Goal: Task Accomplishment & Management: Complete application form

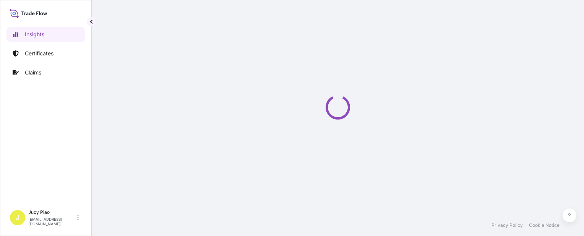
select select "2025"
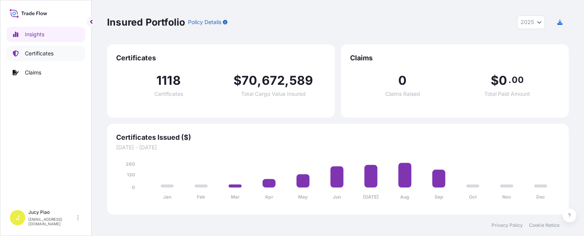
click at [37, 53] on p "Certificates" at bounding box center [39, 54] width 29 height 8
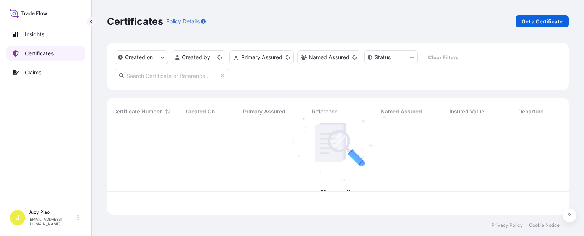
scroll to position [88, 456]
click at [38, 55] on p "Certificates" at bounding box center [39, 54] width 29 height 8
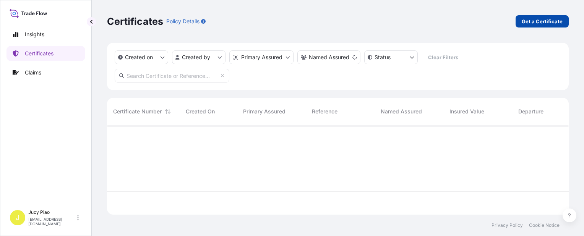
click at [521, 22] on link "Get a Certificate" at bounding box center [542, 21] width 53 height 12
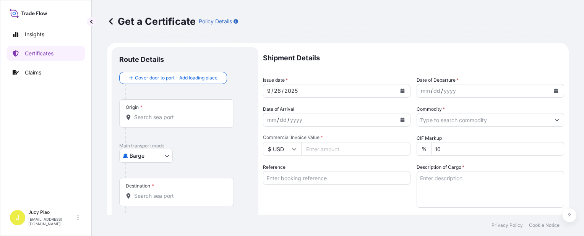
click at [161, 155] on body "Insights Certificates Claims J Jucy Piao [EMAIL_ADDRESS][DOMAIN_NAME] Get a Cer…" at bounding box center [292, 118] width 584 height 236
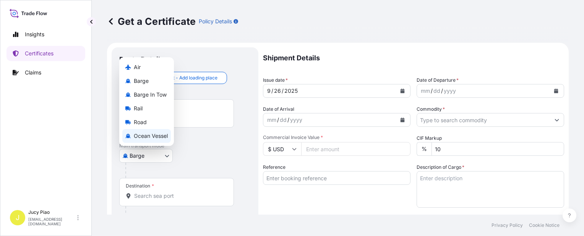
click at [166, 135] on span "Ocean Vessel" at bounding box center [151, 136] width 34 height 8
select select "Ocean Vessel"
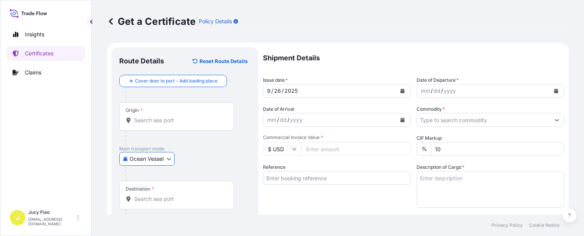
click at [300, 180] on input "Reference" at bounding box center [337, 178] width 148 height 14
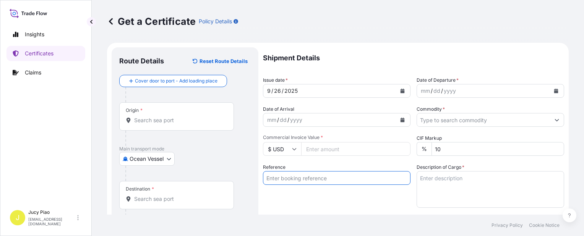
paste input "CSHSE0433809"
type input "CSHSE0433809"
drag, startPoint x: 318, startPoint y: 213, endPoint x: 331, endPoint y: 213, distance: 13.0
click at [318, 213] on div "Shipment Details Issue date * [DATE] Date of Departure * mm / dd / yyyy Date of…" at bounding box center [413, 229] width 301 height 364
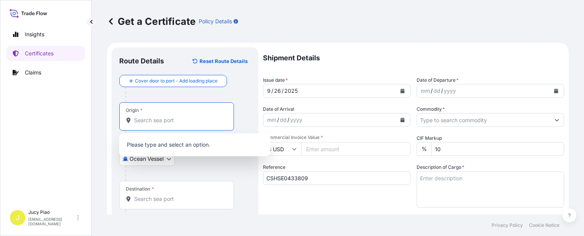
click at [170, 120] on input "Origin *" at bounding box center [179, 121] width 90 height 8
paste input "[GEOGRAPHIC_DATA]"
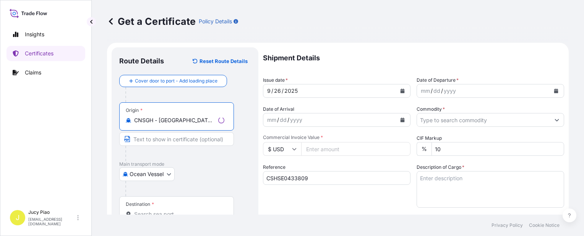
drag, startPoint x: 161, startPoint y: 122, endPoint x: 237, endPoint y: 127, distance: 77.0
click at [237, 127] on div "Origin * CNSGH - [GEOGRAPHIC_DATA], [GEOGRAPHIC_DATA]" at bounding box center [185, 131] width 132 height 59
type input "CNSGH - [GEOGRAPHIC_DATA], [GEOGRAPHIC_DATA]"
click at [187, 143] on input "Text to appear on certificate" at bounding box center [176, 139] width 115 height 14
paste input "[GEOGRAPHIC_DATA], [GEOGRAPHIC_DATA]"
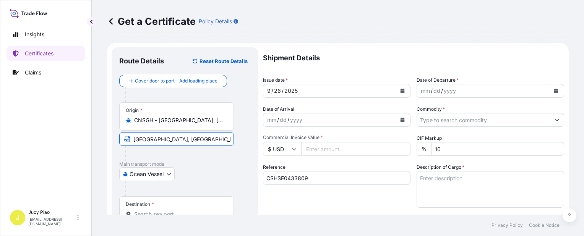
type input "[GEOGRAPHIC_DATA], [GEOGRAPHIC_DATA]"
click at [206, 173] on div "Ocean Vessel Air Barge Barge in Tow Rail Road [GEOGRAPHIC_DATA]" at bounding box center [185, 174] width 132 height 14
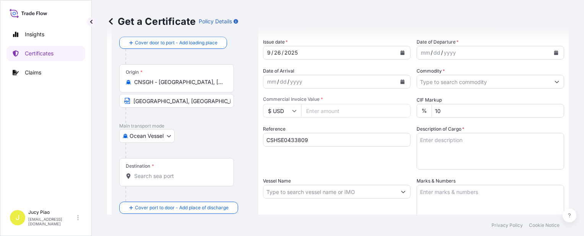
click at [162, 177] on input "Destination *" at bounding box center [179, 176] width 90 height 8
paste input "[GEOGRAPHIC_DATA]"
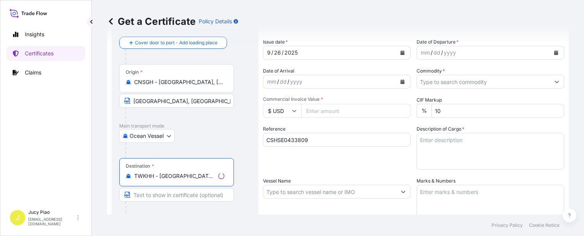
drag, startPoint x: 158, startPoint y: 178, endPoint x: 223, endPoint y: 181, distance: 64.7
click at [215, 177] on input "TWKHH - [GEOGRAPHIC_DATA], [GEOGRAPHIC_DATA]" at bounding box center [174, 176] width 81 height 8
type input "TWKHH - [GEOGRAPHIC_DATA], [GEOGRAPHIC_DATA]"
click at [174, 196] on input "Text to appear on certificate" at bounding box center [176, 195] width 115 height 14
paste input "[GEOGRAPHIC_DATA], [GEOGRAPHIC_DATA]"
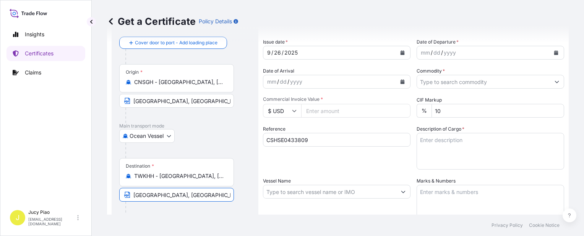
click at [136, 196] on input "[GEOGRAPHIC_DATA], [GEOGRAPHIC_DATA]" at bounding box center [176, 195] width 115 height 14
type input "[GEOGRAPHIC_DATA], [GEOGRAPHIC_DATA]"
click at [325, 171] on div "Shipment Details Issue date * [DATE] Date of Departure * mm / dd / yyyy Date of…" at bounding box center [413, 191] width 301 height 364
click at [277, 51] on div "26" at bounding box center [277, 52] width 8 height 9
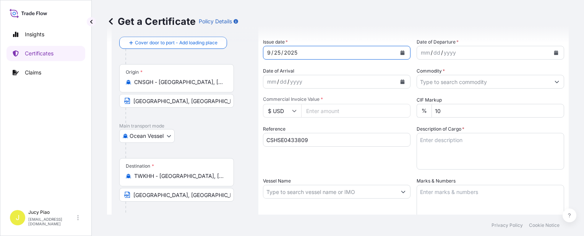
click at [433, 51] on div "dd" at bounding box center [437, 52] width 8 height 9
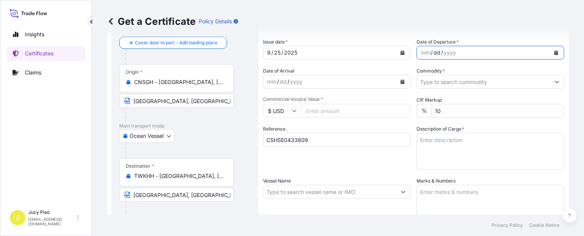
click at [420, 54] on div "mm" at bounding box center [425, 52] width 11 height 9
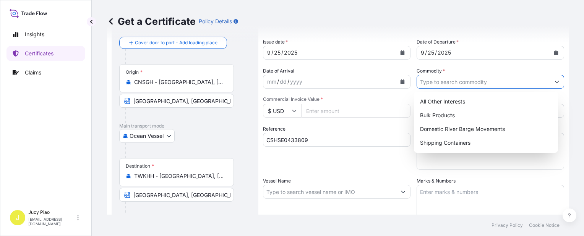
click at [448, 83] on input "Commodity *" at bounding box center [483, 82] width 133 height 14
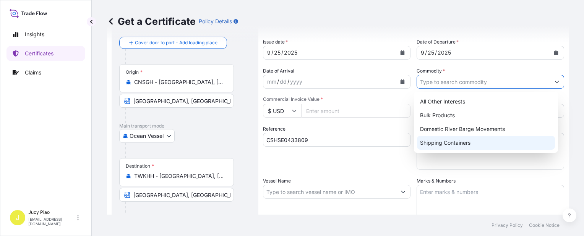
click at [436, 148] on div "Shipping Containers" at bounding box center [486, 143] width 138 height 14
type input "Shipping Containers"
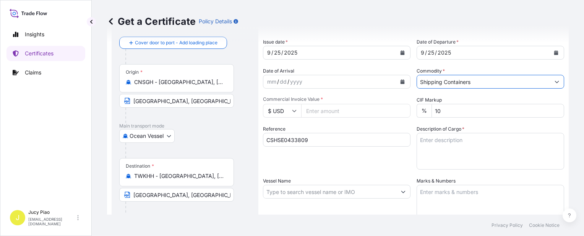
click at [321, 109] on input "Commercial Invoice Value *" at bounding box center [355, 111] width 109 height 14
type input "1200"
drag, startPoint x: 463, startPoint y: 140, endPoint x: 469, endPoint y: 141, distance: 5.8
click at [465, 141] on textarea "Description of Cargo *" at bounding box center [491, 151] width 148 height 37
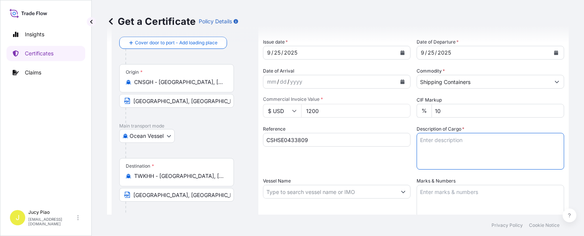
paste textarea "THERMOPLASTIC POLYURETHANE"
paste textarea "1 PALLET (12 BAGS)"
type textarea "THERMOPLASTIC POLYURETHANE 1 PALLET (12 BAGS)"
click at [484, 194] on textarea "Marks & Numbers" at bounding box center [491, 204] width 148 height 38
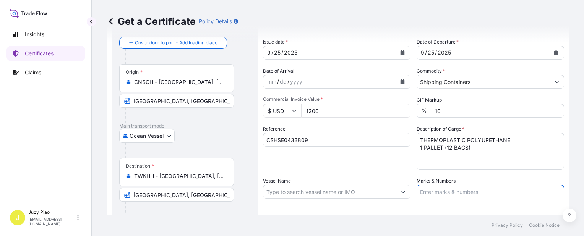
paste textarea "SAN FANG"
paste textarea "SFCPO250900290"
type textarea "SAN FANG SFCPO250900290"
click at [286, 193] on input "Vessel Name" at bounding box center [329, 192] width 133 height 14
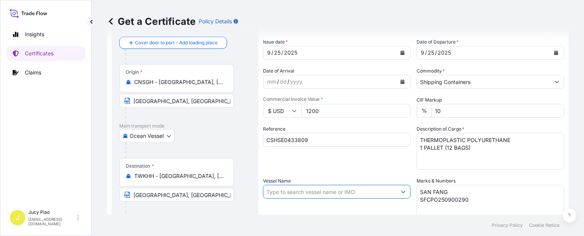
paste input "GLORY OCEAN"
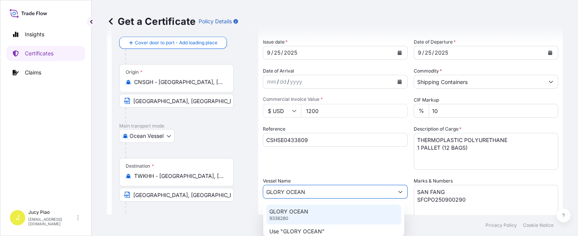
click at [310, 211] on div "GLORY OCEAN 9338280" at bounding box center [333, 215] width 135 height 20
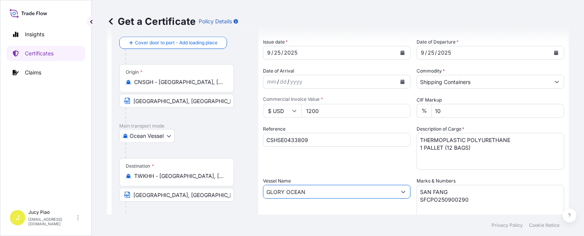
type input "GLORY OCEAN"
click at [305, 167] on div "Reference CSHSE0433809" at bounding box center [337, 147] width 148 height 44
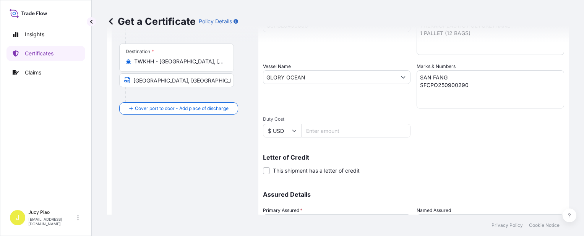
scroll to position [191, 0]
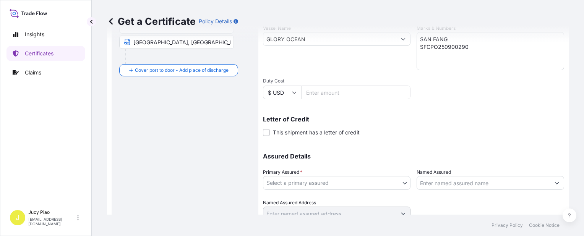
click at [303, 180] on body "0 options available. 2 options available. Insights Certificates Claims J Jucy P…" at bounding box center [292, 118] width 584 height 236
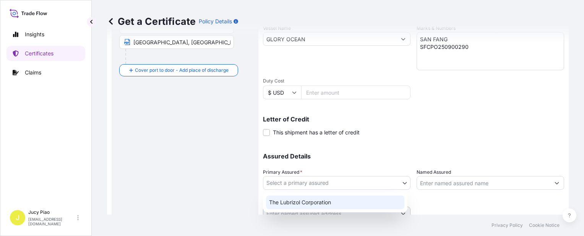
click at [304, 200] on div "The Lubrizol Corporation" at bounding box center [335, 203] width 138 height 14
select select "31566"
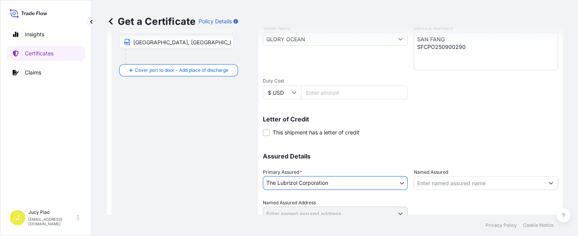
click at [444, 178] on input "Named Assured" at bounding box center [479, 183] width 130 height 14
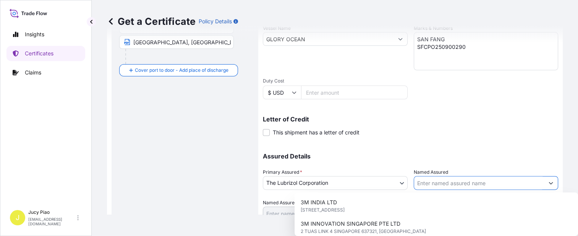
click at [423, 184] on input "Named Assured" at bounding box center [479, 183] width 130 height 14
paste input "SAN FANG CHEMICAL INDUSTRY CO., LTD"
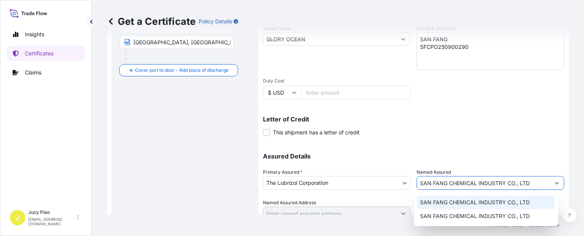
click at [435, 198] on div "SAN FANG CHEMICAL INDUSTRY CO., LTD" at bounding box center [486, 203] width 138 height 14
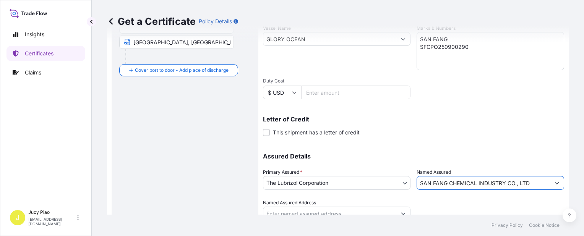
type input "SAN FANG CHEMICAL INDUSTRY CO., LTD"
click at [492, 206] on div at bounding box center [491, 209] width 148 height 21
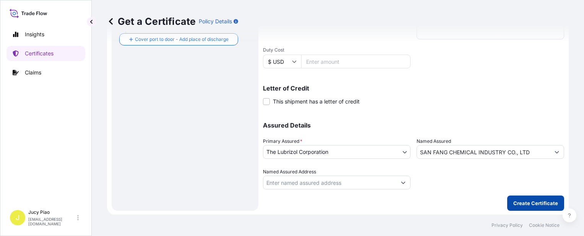
click at [534, 205] on p "Create Certificate" at bounding box center [535, 204] width 45 height 8
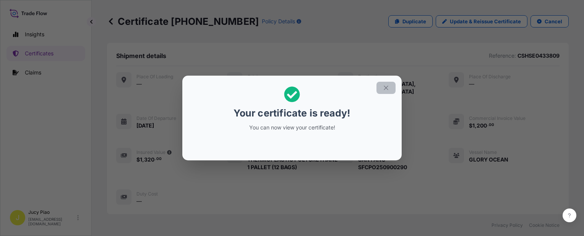
click at [384, 88] on icon "button" at bounding box center [386, 87] width 7 height 7
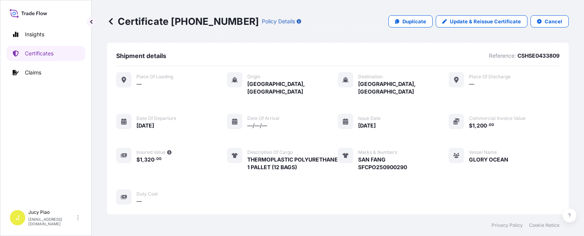
click at [385, 137] on div "Place of Loading — Origin [GEOGRAPHIC_DATA], [GEOGRAPHIC_DATA] Destination [GEO…" at bounding box center [337, 138] width 443 height 133
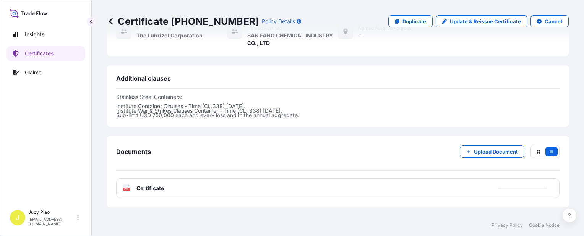
scroll to position [267, 0]
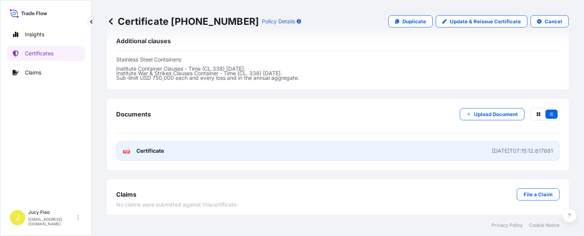
click at [383, 143] on link "PDF Certificate [DATE]T07:15:12.617681" at bounding box center [337, 151] width 443 height 20
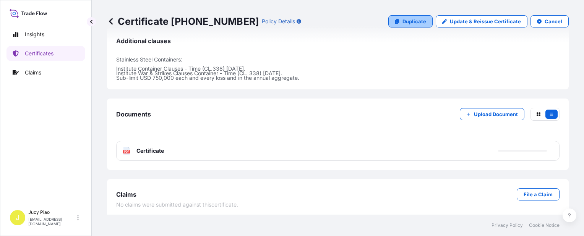
click at [411, 23] on p "Duplicate" at bounding box center [415, 22] width 24 height 8
select select "Ocean Vessel"
select select "31566"
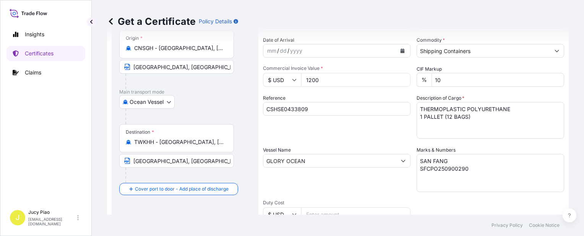
scroll to position [31, 0]
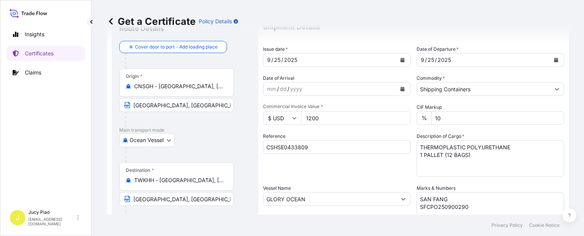
click at [317, 156] on div "Reference CSHSE0433809" at bounding box center [337, 155] width 148 height 44
click at [315, 150] on input "CSHSE0433809" at bounding box center [337, 147] width 148 height 14
drag, startPoint x: 233, startPoint y: 146, endPoint x: 421, endPoint y: 158, distance: 188.5
click at [194, 141] on form "Route Details Cover door to port - Add loading place Place of loading Road / [G…" at bounding box center [338, 209] width 462 height 395
paste input "495"
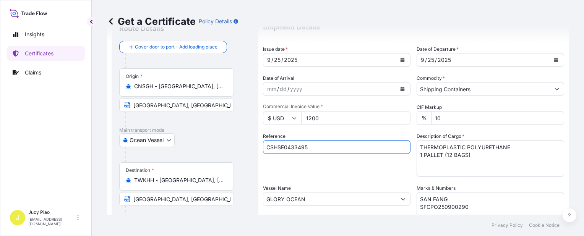
type input "CSHSE0433495"
click at [310, 198] on input "GLORY OCEAN" at bounding box center [329, 199] width 133 height 14
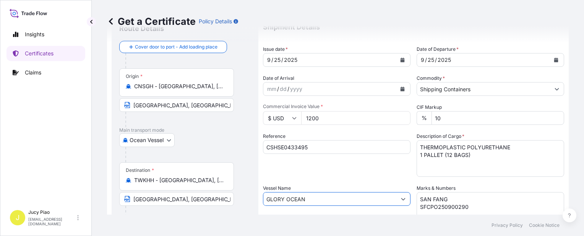
drag, startPoint x: 313, startPoint y: 198, endPoint x: 215, endPoint y: 190, distance: 98.2
click at [208, 190] on form "Route Details Cover door to port - Add loading place Place of loading Road / [G…" at bounding box center [338, 209] width 462 height 395
paste input "TEH VICTORY"
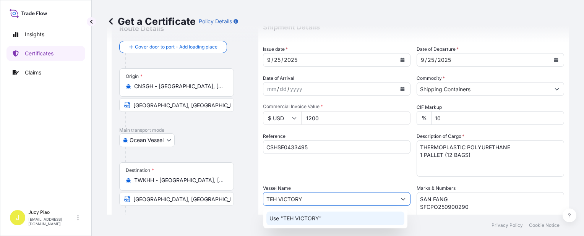
click at [294, 219] on p "Use "TEH VICTORY"" at bounding box center [296, 219] width 52 height 8
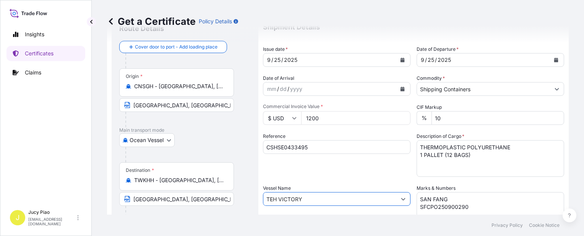
type input "TEH VICTORY"
click at [206, 180] on input "TWKHH - [GEOGRAPHIC_DATA], [GEOGRAPHIC_DATA]" at bounding box center [179, 181] width 90 height 8
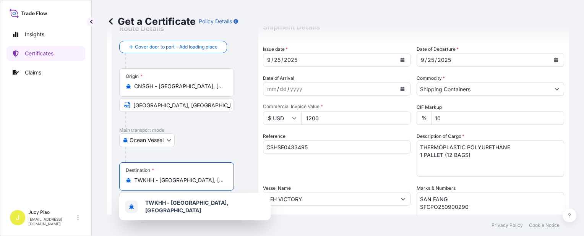
paste input "TAICHUNG"
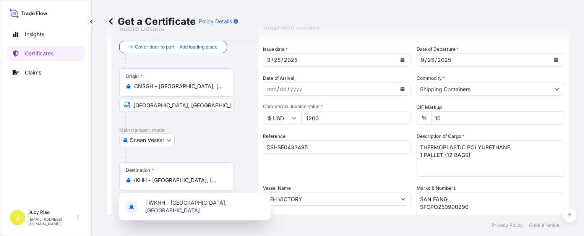
scroll to position [0, 0]
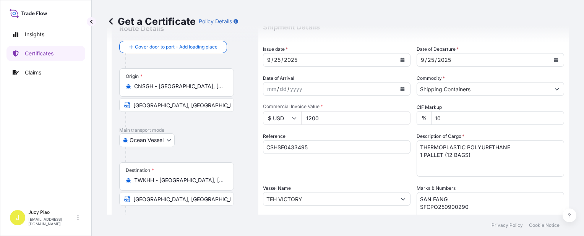
drag, startPoint x: 225, startPoint y: 179, endPoint x: 141, endPoint y: 179, distance: 84.5
click at [141, 179] on div "TWKHH - [GEOGRAPHIC_DATA], [GEOGRAPHIC_DATA]" at bounding box center [177, 181] width 102 height 8
click at [141, 179] on input "TWKHH - [GEOGRAPHIC_DATA], [GEOGRAPHIC_DATA]" at bounding box center [179, 181] width 90 height 8
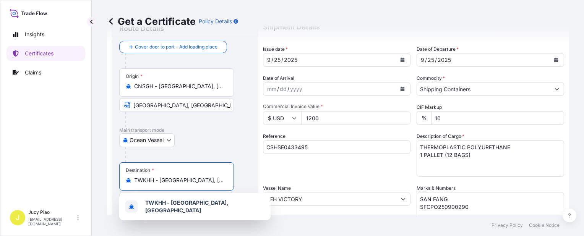
drag, startPoint x: 209, startPoint y: 180, endPoint x: 118, endPoint y: 177, distance: 91.0
click at [118, 177] on div "Route Details Cover door to port - Add loading place Place of loading Road / [G…" at bounding box center [185, 209] width 147 height 386
paste input "AICHUNG"
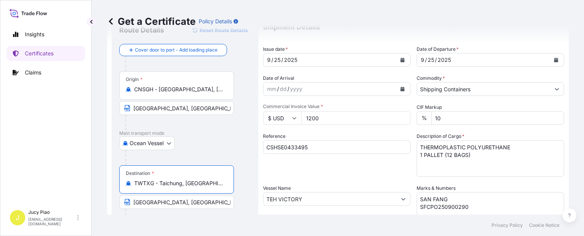
type input "TWTXG - Taichung, [GEOGRAPHIC_DATA]"
click at [156, 204] on input "[GEOGRAPHIC_DATA], [GEOGRAPHIC_DATA]" at bounding box center [176, 202] width 115 height 14
click at [161, 182] on input "TWTXG - Taichung, [GEOGRAPHIC_DATA]" at bounding box center [179, 184] width 90 height 8
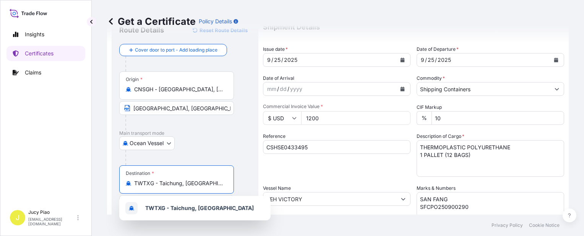
drag, startPoint x: 160, startPoint y: 182, endPoint x: 182, endPoint y: 180, distance: 21.8
click at [182, 180] on input "TWTXG - Taichung, [GEOGRAPHIC_DATA]" at bounding box center [179, 184] width 90 height 8
click at [230, 183] on div "Destination * TWTXG - [GEOGRAPHIC_DATA], [GEOGRAPHIC_DATA]" at bounding box center [176, 180] width 115 height 28
click at [224, 183] on input "TWTXG - Taichung, [GEOGRAPHIC_DATA]" at bounding box center [179, 184] width 90 height 8
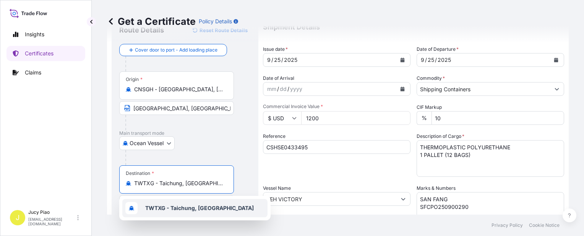
click at [212, 154] on div at bounding box center [187, 157] width 125 height 15
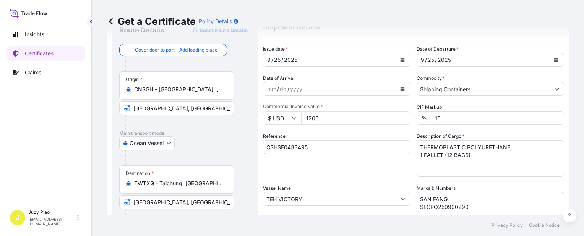
click at [157, 205] on input "[GEOGRAPHIC_DATA], [GEOGRAPHIC_DATA]" at bounding box center [176, 202] width 115 height 14
drag, startPoint x: 160, startPoint y: 202, endPoint x: 112, endPoint y: 200, distance: 47.5
click at [112, 200] on div "Route Details Reset Route Details Cover door to port - Add loading place Place …" at bounding box center [185, 209] width 147 height 386
paste input "[PERSON_NAME]"
type input "[GEOGRAPHIC_DATA], [GEOGRAPHIC_DATA]"
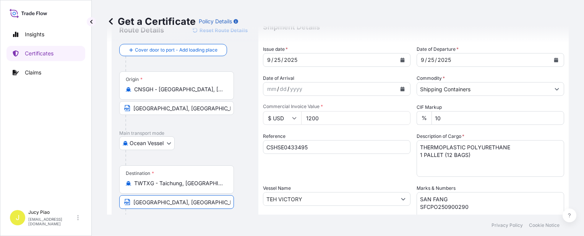
click at [328, 171] on div "Reference CSHSE0433495" at bounding box center [337, 155] width 148 height 44
click at [327, 119] on input "1200" at bounding box center [355, 118] width 109 height 14
drag, startPoint x: 329, startPoint y: 118, endPoint x: 249, endPoint y: 107, distance: 80.7
click at [253, 107] on form "Route Details Reset Route Details Cover door to port - Add loading place Place …" at bounding box center [338, 209] width 462 height 395
type input "3765"
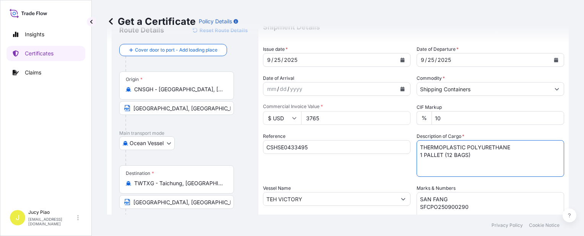
click at [455, 163] on textarea "THERMOPLASTIC POLYURETHANE 1 PALLET (12 BAGS)" at bounding box center [491, 158] width 148 height 37
click at [476, 157] on textarea "THERMOPLASTIC POLYURETHANE 1 PALLET (12 BAGS)" at bounding box center [491, 158] width 148 height 37
drag, startPoint x: 474, startPoint y: 157, endPoint x: 360, endPoint y: 150, distance: 113.7
click at [360, 150] on div "Shipment Details Issue date * [DATE] Date of Departure * [DATE] Date of Arrival…" at bounding box center [413, 198] width 301 height 364
paste textarea "1 PALLET (20"
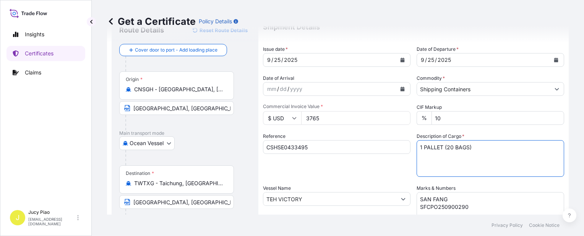
click at [418, 148] on textarea "THERMOPLASTIC POLYURETHANE 1 PALLET (12 BAGS)" at bounding box center [491, 158] width 148 height 37
paste textarea "THERMOPLASTIC POLYURETHANE"
type textarea "THERMOPLASTIC POLYURETHANE 1 PALLET (20 BAGS)"
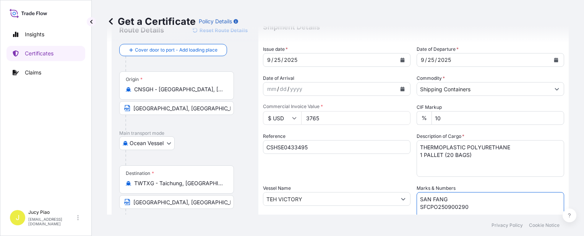
click at [466, 202] on textarea "SAN FANG SFCPO250900290" at bounding box center [491, 211] width 148 height 38
drag, startPoint x: 471, startPoint y: 210, endPoint x: 350, endPoint y: 175, distance: 125.8
click at [353, 177] on div "Shipment Details Issue date * [DATE] Date of Departure * [DATE] Date of Arrival…" at bounding box center [413, 198] width 301 height 364
paste textarea "HUN CHAN INDUSTRY CO., LTD"
paste textarea "TW01-PO40-2509090007"
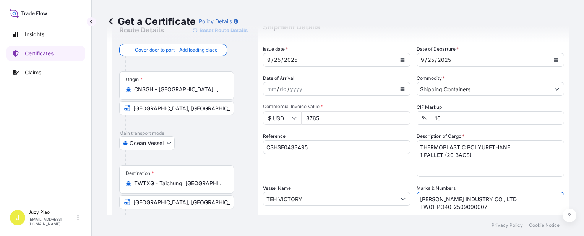
scroll to position [34, 0]
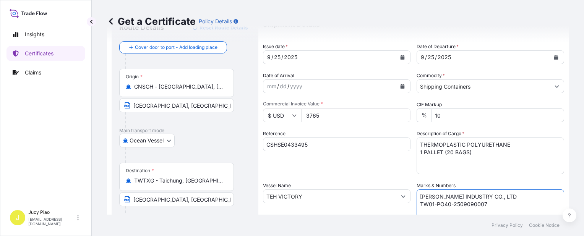
click at [429, 211] on textarea "SAN FANG SFCPO250900290" at bounding box center [491, 209] width 148 height 38
paste textarea "TAICHUNG PORT"
type textarea "[PERSON_NAME] INDUSTRY CO., LTD TW01-PO40-2509090007 TAICHUNG PORT"
click at [395, 170] on div "Reference CSHSE0433495" at bounding box center [337, 152] width 148 height 44
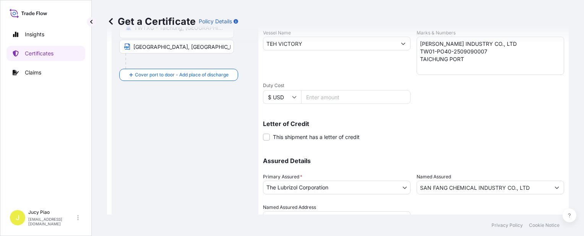
scroll to position [222, 0]
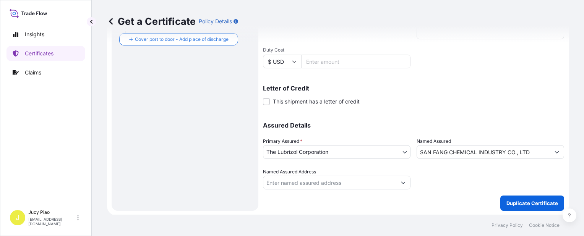
click at [535, 186] on div at bounding box center [491, 178] width 148 height 21
drag, startPoint x: 539, startPoint y: 186, endPoint x: 326, endPoint y: 180, distance: 213.0
click at [330, 181] on div "Assured Details Primary Assured * The Lubrizol Corporation The Lubrizol Corpora…" at bounding box center [413, 151] width 301 height 76
click at [524, 149] on input "SAN FANG CHEMICAL INDUSTRY CO., LTD" at bounding box center [483, 152] width 133 height 14
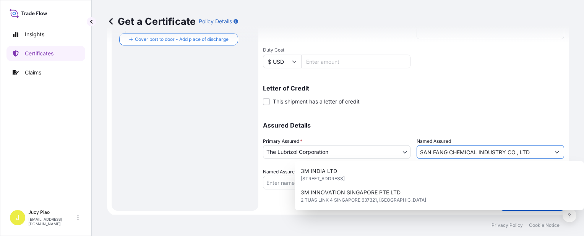
drag, startPoint x: 532, startPoint y: 151, endPoint x: 391, endPoint y: 150, distance: 141.1
click at [391, 150] on div "Assured Details Primary Assured * The Lubrizol Corporation The Lubrizol Corpora…" at bounding box center [413, 151] width 301 height 76
paste input "[PERSON_NAME]"
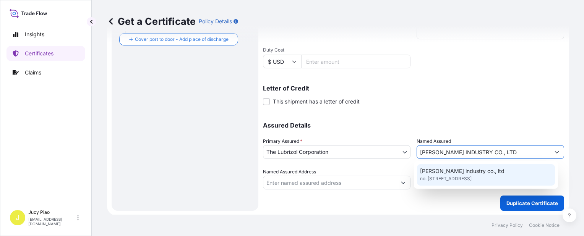
type input "[PERSON_NAME] INDUSTRY CO., LTD"
click at [469, 133] on div "Assured Details Primary Assured * The Lubrizol Corporation The Lubrizol Corpora…" at bounding box center [413, 151] width 301 height 76
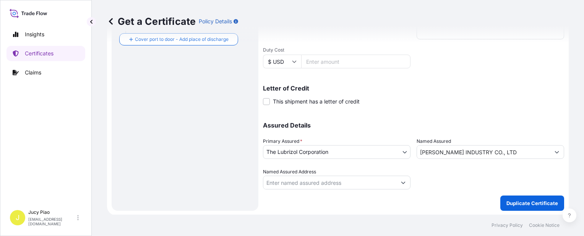
click at [519, 206] on button "Duplicate Certificate" at bounding box center [532, 203] width 64 height 15
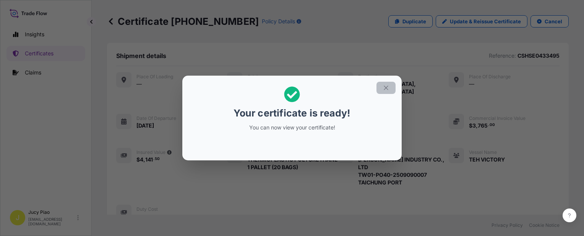
click at [383, 87] on icon "button" at bounding box center [386, 87] width 7 height 7
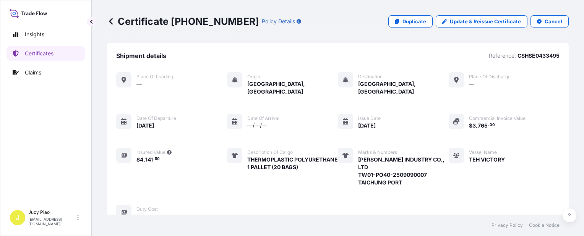
click at [384, 87] on span "[GEOGRAPHIC_DATA], [GEOGRAPHIC_DATA]" at bounding box center [403, 87] width 91 height 15
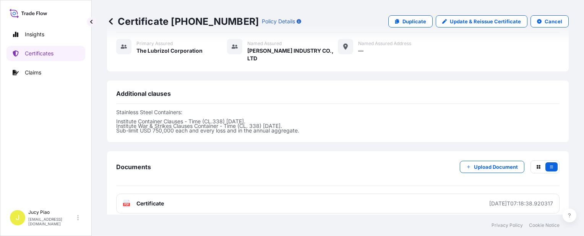
scroll to position [259, 0]
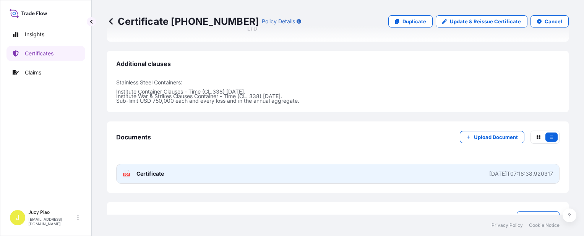
click at [378, 164] on link "PDF Certificate [DATE]T07:18:38.920317" at bounding box center [337, 174] width 443 height 20
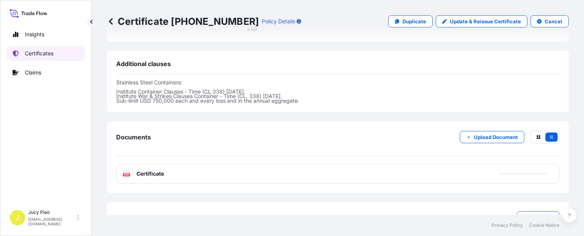
click at [37, 48] on link "Certificates" at bounding box center [45, 53] width 79 height 15
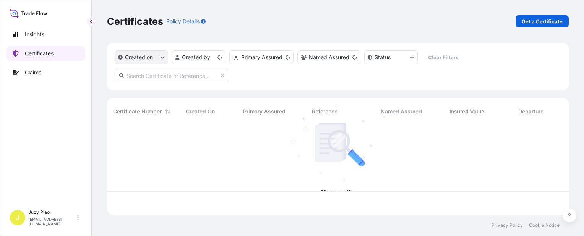
scroll to position [88, 456]
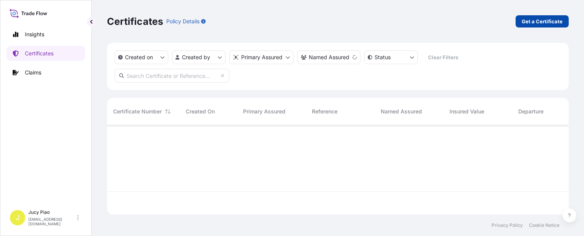
click at [536, 23] on p "Get a Certificate" at bounding box center [542, 22] width 41 height 8
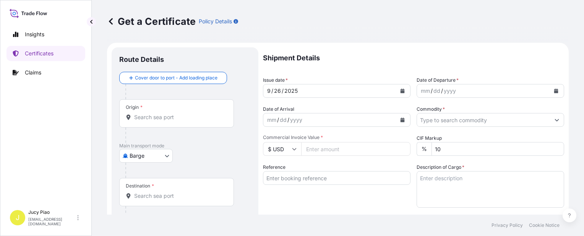
click at [150, 156] on body "Insights Certificates Claims J Jucy Piao [EMAIL_ADDRESS][DOMAIN_NAME] Get a Cer…" at bounding box center [292, 118] width 584 height 236
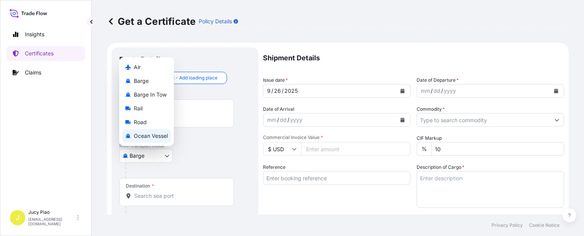
click at [156, 133] on span "Ocean Vessel" at bounding box center [151, 136] width 34 height 8
select select "Ocean Vessel"
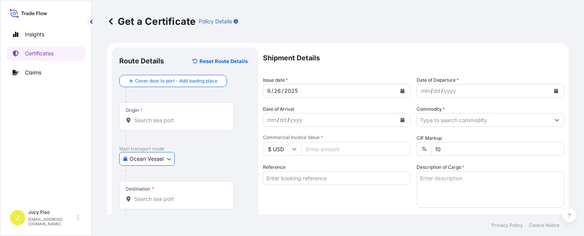
click at [318, 180] on input "Reference" at bounding box center [337, 178] width 148 height 14
paste input "KMTCSHAO532525"
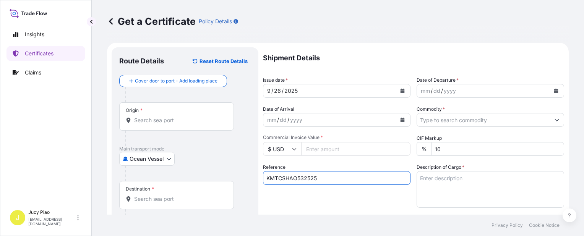
type input "KMTCSHAO532525"
click at [317, 195] on div "Reference KMTCSHAO532525" at bounding box center [337, 186] width 148 height 44
click at [183, 121] on input "Origin *" at bounding box center [179, 121] width 90 height 8
paste input "[GEOGRAPHIC_DATA]"
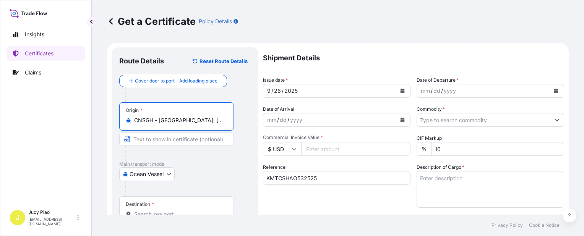
drag, startPoint x: 182, startPoint y: 123, endPoint x: 226, endPoint y: 129, distance: 44.4
click at [226, 128] on div "Origin * CNSGH - [GEOGRAPHIC_DATA], [GEOGRAPHIC_DATA]" at bounding box center [176, 116] width 115 height 28
type input "CNSGH - [GEOGRAPHIC_DATA], [GEOGRAPHIC_DATA]"
click at [189, 143] on input "Text to appear on certificate" at bounding box center [176, 139] width 115 height 14
paste input "[GEOGRAPHIC_DATA], [GEOGRAPHIC_DATA]"
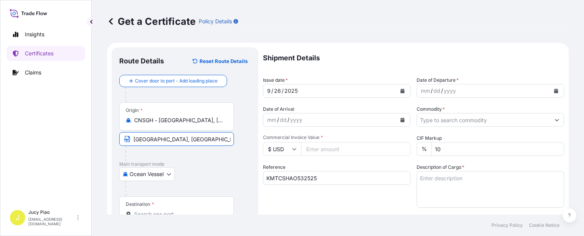
scroll to position [38, 0]
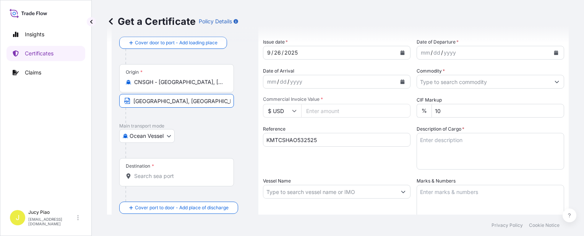
type input "[GEOGRAPHIC_DATA], [GEOGRAPHIC_DATA]"
click at [175, 181] on div "Destination *" at bounding box center [176, 172] width 115 height 28
click at [175, 180] on input "Destination *" at bounding box center [179, 176] width 90 height 8
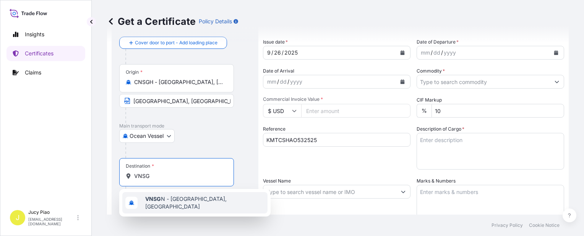
click at [213, 203] on span "VNSG N - [GEOGRAPHIC_DATA], [GEOGRAPHIC_DATA]" at bounding box center [204, 202] width 119 height 15
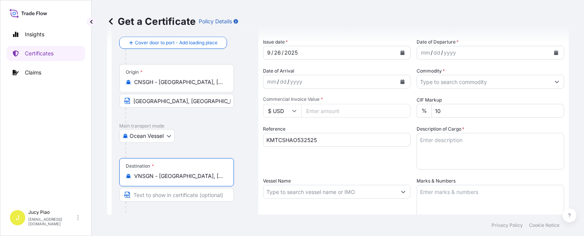
type input "VNSGN - [GEOGRAPHIC_DATA], [GEOGRAPHIC_DATA]"
click at [171, 196] on input "Text to appear on certificate" at bounding box center [176, 195] width 115 height 14
paste input "CAT LAI, HOCHIMINH"
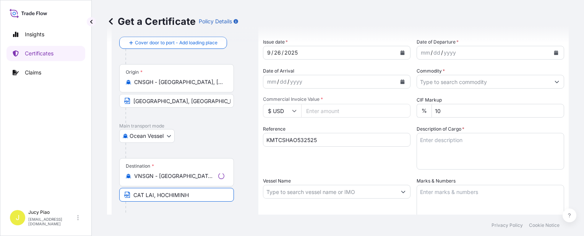
type input "CAT LAI, HOCHIMINH"
click at [180, 209] on div at bounding box center [179, 209] width 109 height 15
click at [360, 169] on div "Reference KMTCSHAO532525" at bounding box center [337, 147] width 148 height 44
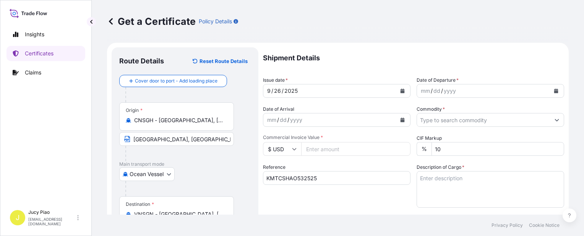
click at [425, 54] on p "Shipment Details" at bounding box center [413, 57] width 301 height 21
click at [424, 55] on p "Shipment Details" at bounding box center [413, 57] width 301 height 21
click at [424, 54] on p "Shipment Details" at bounding box center [413, 57] width 301 height 21
click at [417, 54] on p "Shipment Details" at bounding box center [413, 57] width 301 height 21
click at [428, 51] on p "Shipment Details" at bounding box center [413, 57] width 301 height 21
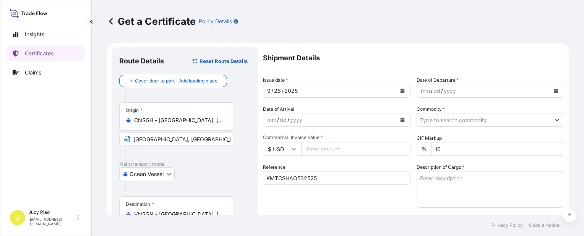
click at [339, 161] on div "Shipment Details Issue date * [DATE] Date of Departure * mm / dd / yyyy Date of…" at bounding box center [413, 229] width 301 height 364
click at [417, 91] on div "mm / dd / yyyy" at bounding box center [483, 91] width 133 height 14
click at [423, 91] on div "mm" at bounding box center [425, 90] width 11 height 9
click at [465, 122] on input "Commodity *" at bounding box center [483, 120] width 133 height 14
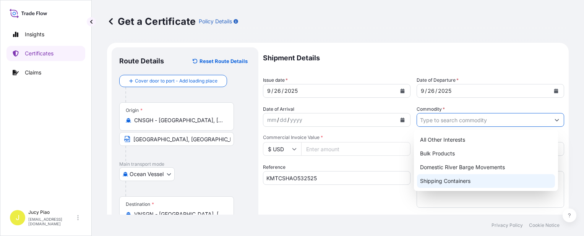
click at [443, 189] on div "All Other Interests Bulk Products Domestic River Barge Movements Shipping Conta…" at bounding box center [486, 160] width 144 height 61
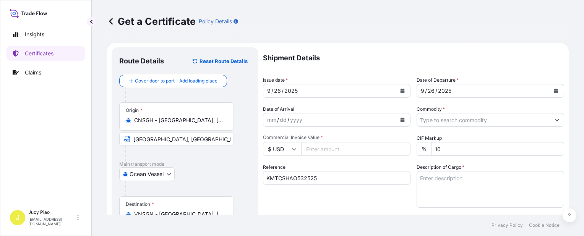
click at [445, 125] on input "Commodity *" at bounding box center [483, 120] width 133 height 14
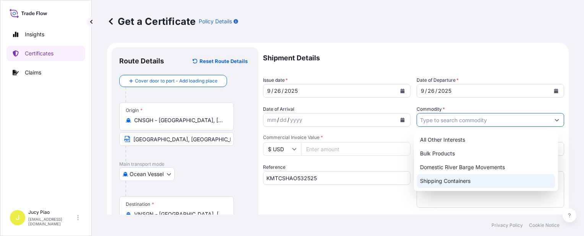
click at [442, 185] on div "Shipping Containers" at bounding box center [486, 181] width 138 height 14
type input "Shipping Containers"
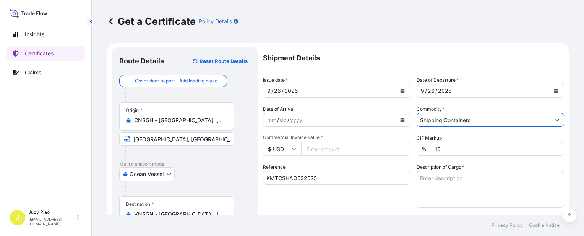
click at [334, 147] on input "Commercial Invoice Value *" at bounding box center [355, 149] width 109 height 14
type input "108400"
paste textarea "THERMOPLASTIC POLYURETHANE HS CODE: 390950 TAX ID: 3600659583 20 PALLETS (20 SA…"
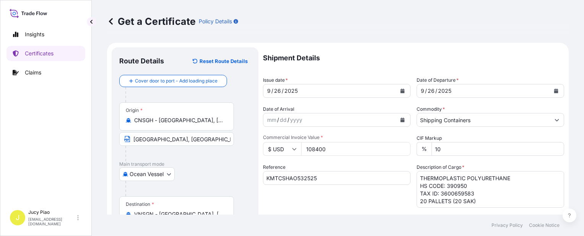
click at [473, 181] on textarea "THERMOPLASTIC POLYURETHANE HS CODE: 390950 TAX ID: 3600659583 20 PALLETS (20 SA…" at bounding box center [491, 189] width 148 height 37
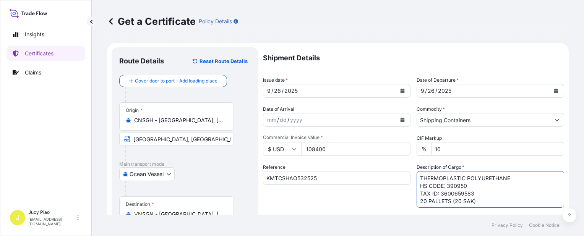
click at [471, 182] on textarea "THERMOPLASTIC POLYURETHANE HS CODE: 390950 TAX ID: 3600659583 20 PALLETS (20 SA…" at bounding box center [491, 189] width 148 height 37
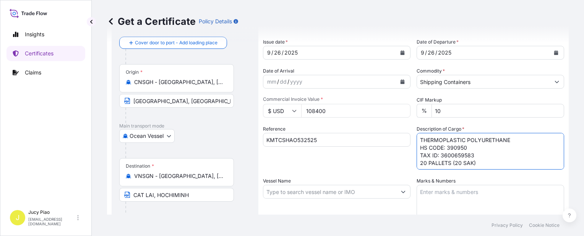
type textarea "THERMOPLASTIC POLYURETHANE HS CODE: 390950 TAX ID: 3600659583 20 PALLETS (20 SA…"
click at [445, 203] on textarea "Marks & Numbers" at bounding box center [491, 204] width 148 height 38
paste textarea "VIETNAM [PERSON_NAME] /512QL03 [GEOGRAPHIC_DATA] [PERSON_NAME] /511RT06"
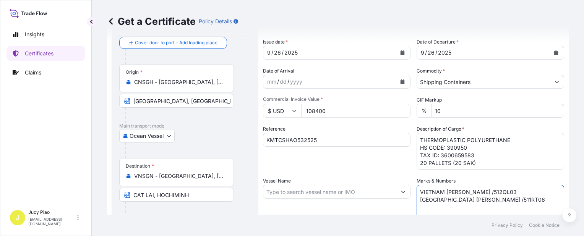
type textarea "VIETNAM [PERSON_NAME] /512QL03 [GEOGRAPHIC_DATA] [PERSON_NAME] /511RT06"
click at [298, 192] on input "Vessel Name" at bounding box center [329, 192] width 133 height 14
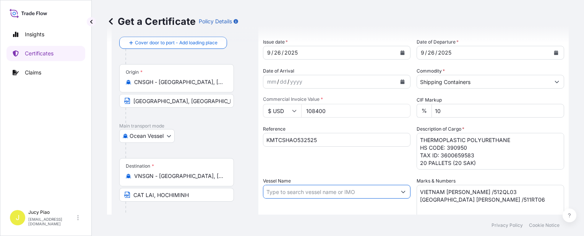
paste input "SM [GEOGRAPHIC_DATA]"
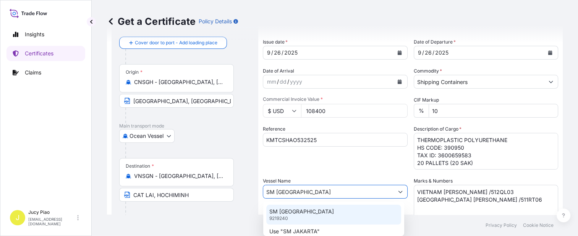
click at [298, 211] on p "SM [GEOGRAPHIC_DATA]" at bounding box center [302, 212] width 65 height 8
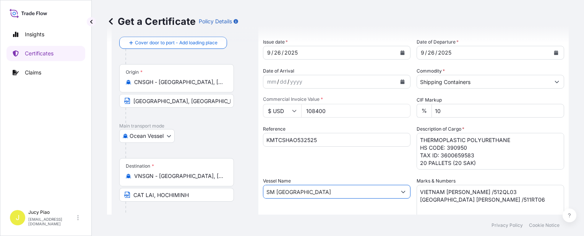
type input "SM [GEOGRAPHIC_DATA]"
click at [359, 165] on div "Reference KMTCSHAO532525" at bounding box center [337, 147] width 148 height 44
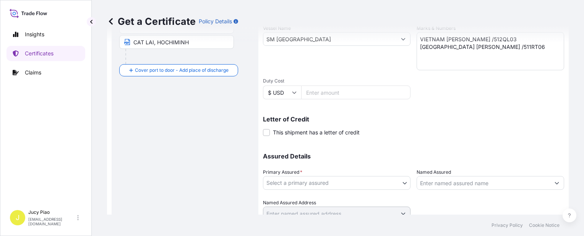
scroll to position [222, 0]
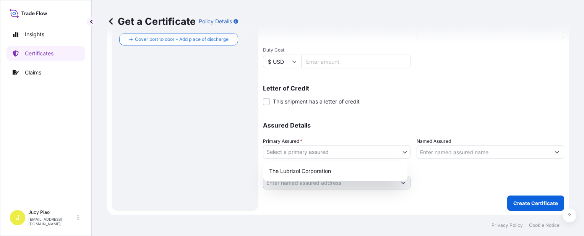
click at [361, 156] on body "0 options available. 2 options available. Insights Certificates Claims J Jucy P…" at bounding box center [292, 118] width 584 height 236
click at [334, 173] on div "The Lubrizol Corporation" at bounding box center [335, 171] width 138 height 14
select select "31566"
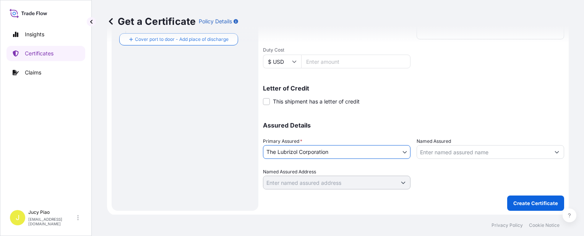
click at [445, 154] on input "Named Assured" at bounding box center [483, 152] width 133 height 14
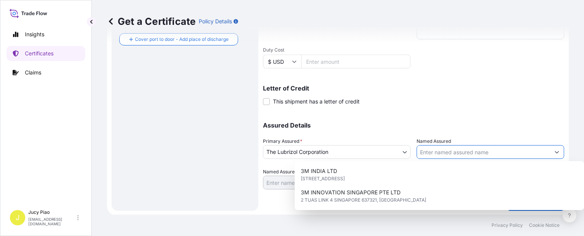
click at [441, 155] on input "Named Assured" at bounding box center [483, 152] width 133 height 14
paste input "VIETNAM [PERSON_NAME] ORIENT CO., LTD."
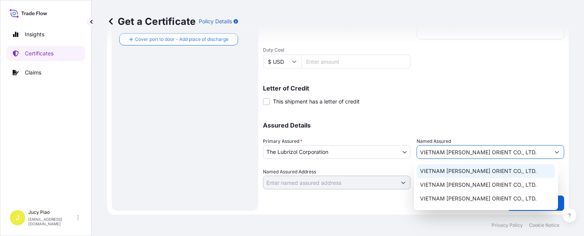
click at [445, 170] on span "VIETNAM [PERSON_NAME] ORIENT CO., LTD." at bounding box center [478, 171] width 117 height 8
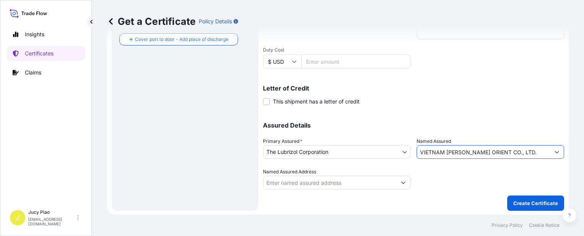
type input "VIETNAM [PERSON_NAME] ORIENT CO., LTD."
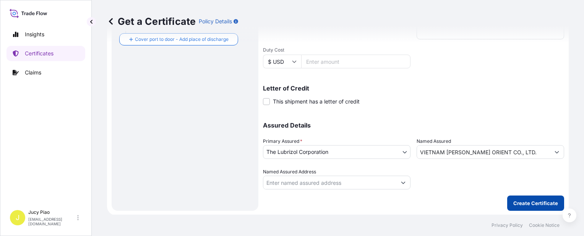
click at [522, 203] on p "Create Certificate" at bounding box center [535, 204] width 45 height 8
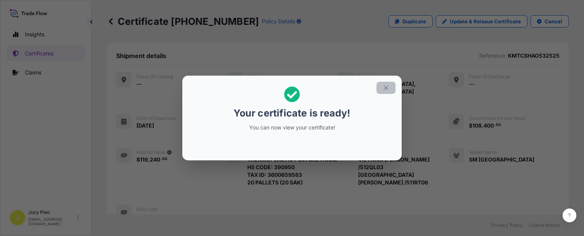
click at [386, 91] on icon "button" at bounding box center [386, 87] width 7 height 7
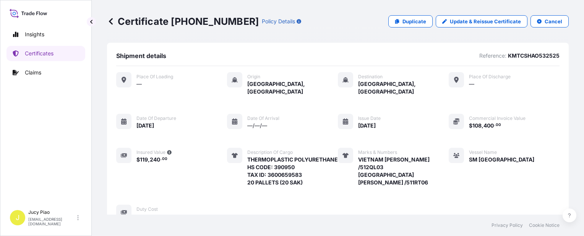
click at [416, 188] on div "Place of Loading — Origin [GEOGRAPHIC_DATA], [GEOGRAPHIC_DATA] Destination [GEO…" at bounding box center [337, 146] width 443 height 148
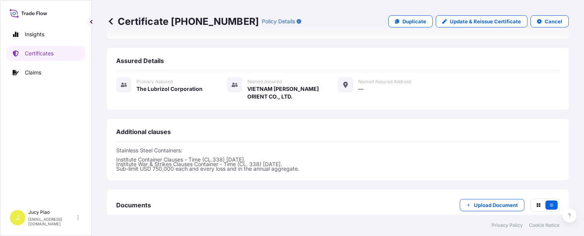
scroll to position [282, 0]
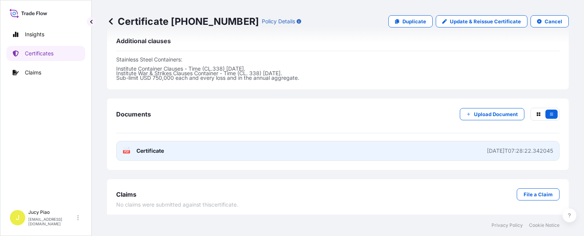
click at [380, 153] on link "PDF Certificate [DATE]T07:28:22.342045" at bounding box center [337, 151] width 443 height 20
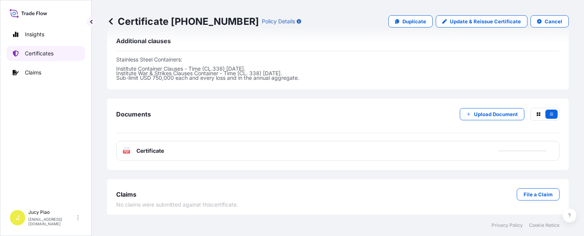
click at [68, 51] on link "Certificates" at bounding box center [45, 53] width 79 height 15
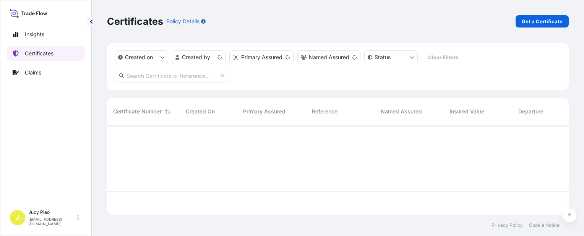
scroll to position [88, 456]
click at [523, 20] on p "Get a Certificate" at bounding box center [542, 22] width 41 height 8
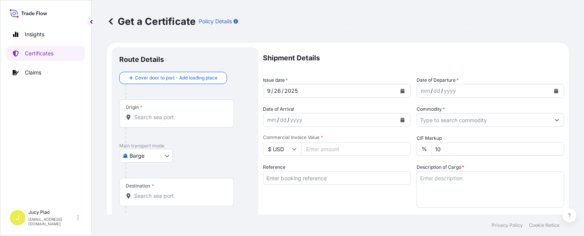
click at [162, 155] on body "Insights Certificates Claims J Jucy Piao [EMAIL_ADDRESS][DOMAIN_NAME] Get a Cer…" at bounding box center [292, 118] width 584 height 236
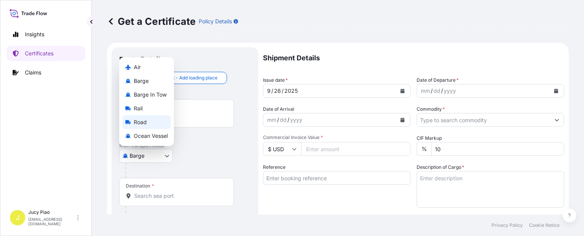
click at [157, 136] on span "Ocean Vessel" at bounding box center [151, 136] width 34 height 8
select select "Ocean Vessel"
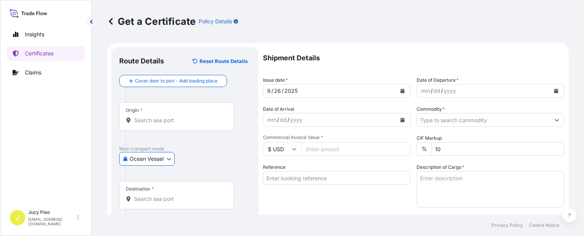
click at [305, 182] on input "Reference" at bounding box center [337, 178] width 148 height 14
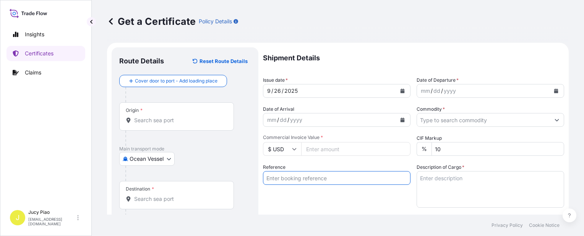
paste input "6395993437"
type input "6395993437"
click at [295, 195] on div "Reference 6395993437" at bounding box center [337, 186] width 148 height 44
click at [151, 119] on input "Origin *" at bounding box center [179, 121] width 90 height 8
paste input "[GEOGRAPHIC_DATA]"
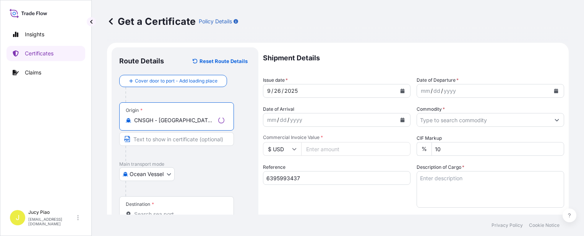
drag, startPoint x: 177, startPoint y: 119, endPoint x: 223, endPoint y: 129, distance: 47.9
click at [223, 129] on div "Origin * CNSGH - [GEOGRAPHIC_DATA], [GEOGRAPHIC_DATA]" at bounding box center [176, 116] width 115 height 28
type input "CNSGH - [GEOGRAPHIC_DATA], [GEOGRAPHIC_DATA]"
click at [188, 143] on input "Text to appear on certificate" at bounding box center [176, 139] width 115 height 14
paste input "[GEOGRAPHIC_DATA], [GEOGRAPHIC_DATA]"
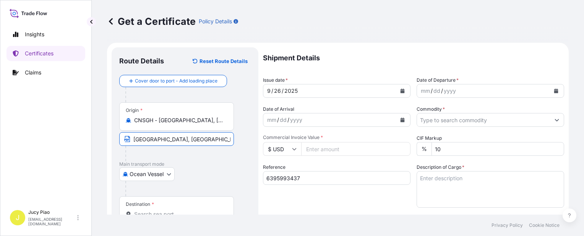
type input "[GEOGRAPHIC_DATA], [GEOGRAPHIC_DATA]"
click at [212, 194] on div at bounding box center [187, 188] width 125 height 15
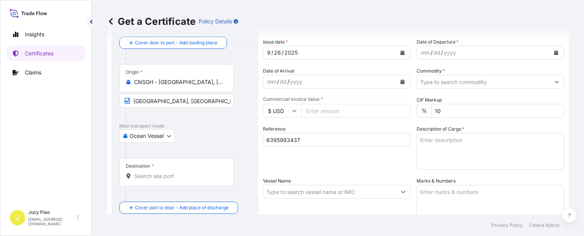
click at [157, 180] on div "Destination *" at bounding box center [176, 172] width 115 height 28
click at [157, 180] on input "Destination *" at bounding box center [179, 176] width 90 height 8
paste input "INCHEON"
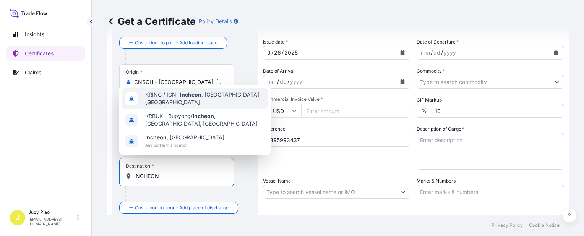
click at [179, 103] on span "KRINC / ICN - [GEOGRAPHIC_DATA] , [GEOGRAPHIC_DATA], [GEOGRAPHIC_DATA]" at bounding box center [204, 98] width 119 height 15
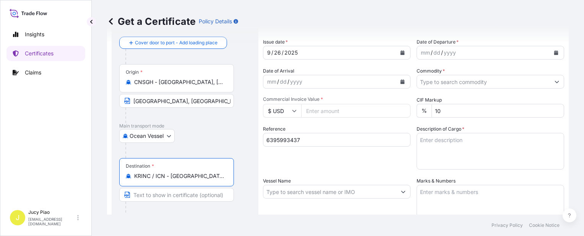
scroll to position [0, 2]
drag, startPoint x: 170, startPoint y: 175, endPoint x: 278, endPoint y: 182, distance: 108.8
click at [278, 182] on form "Route Details Reset Route Details Cover door to port - Add loading place Place …" at bounding box center [338, 202] width 462 height 395
type input "KRINC / ICN - [GEOGRAPHIC_DATA], [GEOGRAPHIC_DATA], [GEOGRAPHIC_DATA]"
click at [177, 192] on input "Text to appear on certificate" at bounding box center [176, 195] width 115 height 14
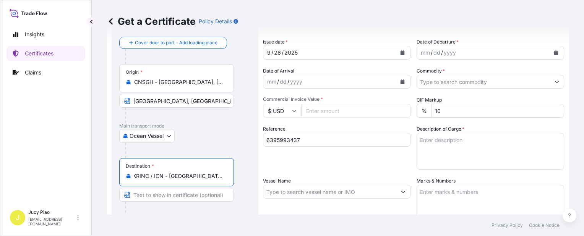
scroll to position [0, 0]
paste input "[GEOGRAPHIC_DATA], [GEOGRAPHIC_DATA], [GEOGRAPHIC_DATA]"
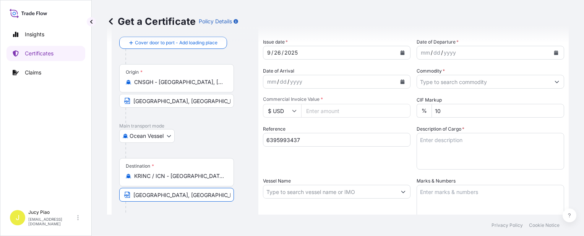
type input "[GEOGRAPHIC_DATA], [GEOGRAPHIC_DATA], [GEOGRAPHIC_DATA]"
click at [347, 171] on div "Shipment Details Issue date * [DATE] Date of Departure * mm / dd / yyyy Date of…" at bounding box center [413, 191] width 301 height 364
click at [279, 54] on div "26" at bounding box center [277, 52] width 8 height 9
click at [275, 52] on div "26" at bounding box center [277, 52] width 8 height 9
click at [278, 50] on div "26" at bounding box center [277, 52] width 8 height 9
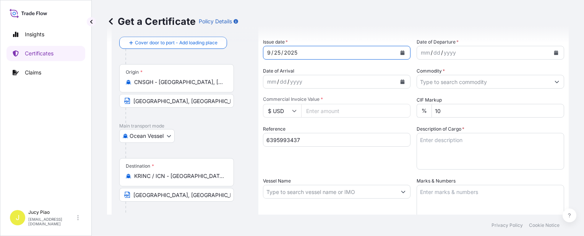
click at [420, 52] on div "mm" at bounding box center [425, 52] width 11 height 9
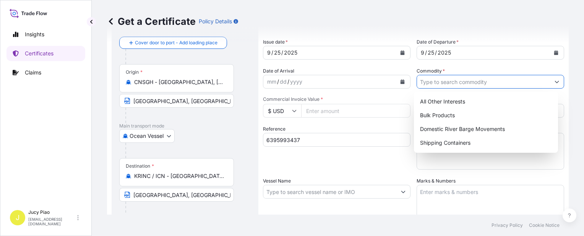
click at [459, 82] on input "Commodity *" at bounding box center [483, 82] width 133 height 14
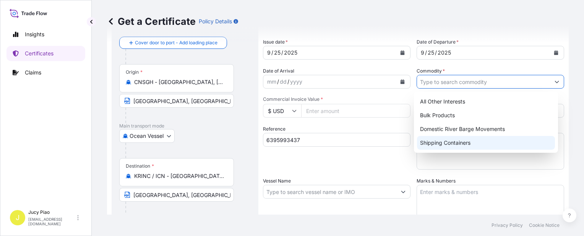
click at [459, 146] on div "Shipping Containers" at bounding box center [486, 143] width 138 height 14
type input "Shipping Containers"
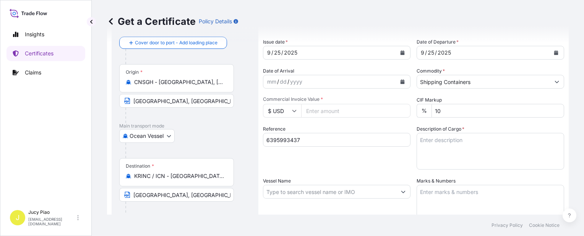
click at [354, 168] on div "Reference 6395993437" at bounding box center [337, 147] width 148 height 44
click at [325, 111] on input "Commercial Invoice Value *" at bounding box center [355, 111] width 109 height 14
type input "11904"
click at [458, 160] on textarea "Description of Cargo *" at bounding box center [491, 151] width 148 height 37
paste textarea "MERQUAT(TM) 550PR POLYMER,"
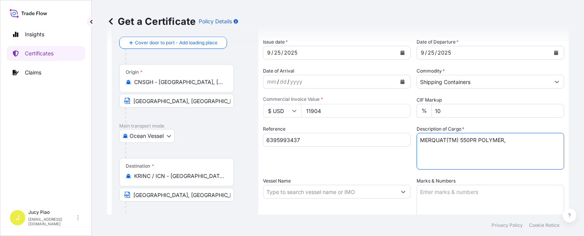
paste textarea "1H1 PLASTIC DRUM 20 PALLETS (80 DRUMS)"
type textarea "MERQUAT(TM) 550PR POLYMER, 1H1 PLASTIC DRUM 20 PALLETS (80 DRUMS)"
click at [436, 197] on textarea "Marks & Numbers" at bounding box center [491, 204] width 148 height 38
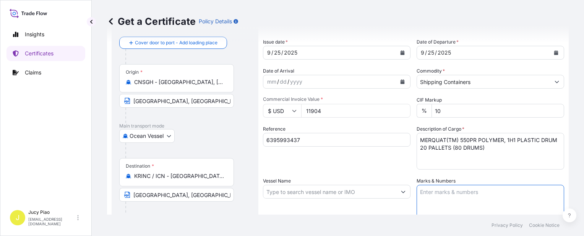
paste textarea "PO# 4503925051"
type textarea "PO# 4503925051"
click at [321, 192] on input "Vessel Name" at bounding box center [329, 192] width 133 height 14
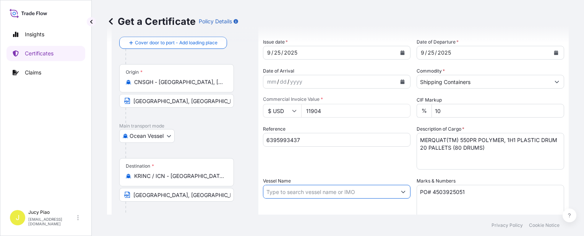
paste input "ISARA BHUM"
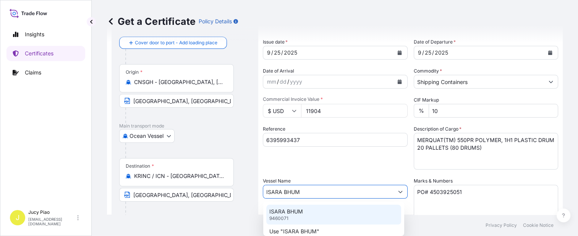
click at [310, 215] on div "ISARA BHUM 9460071" at bounding box center [333, 215] width 135 height 20
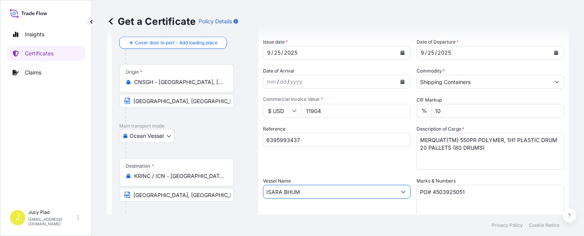
type input "ISARA BHUM"
click at [368, 163] on div "Reference 6395993437" at bounding box center [337, 147] width 148 height 44
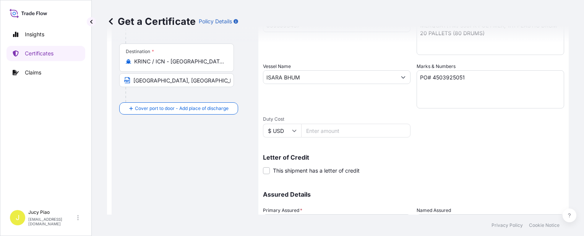
scroll to position [191, 0]
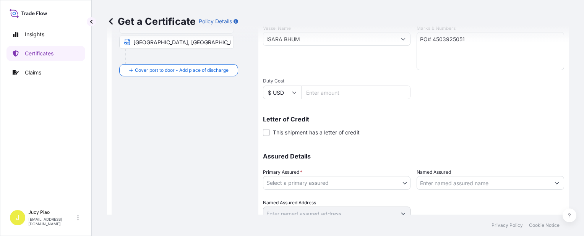
click at [353, 183] on body "0 options available. 2 options available. Insights Certificates Claims J Jucy P…" at bounding box center [292, 118] width 584 height 236
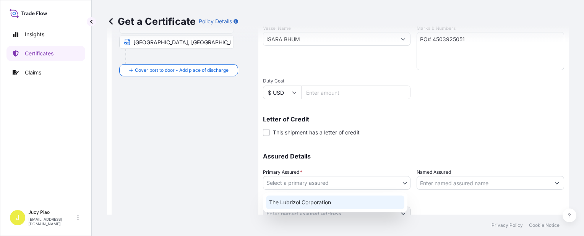
click at [325, 206] on div "The Lubrizol Corporation" at bounding box center [335, 203] width 138 height 14
select select "31566"
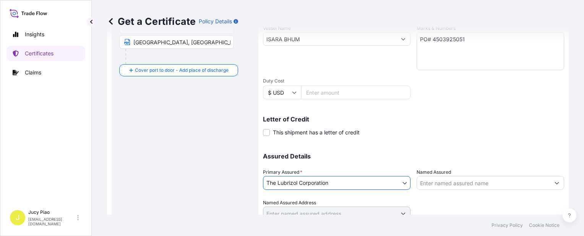
click at [451, 186] on input "Named Assured" at bounding box center [483, 183] width 133 height 14
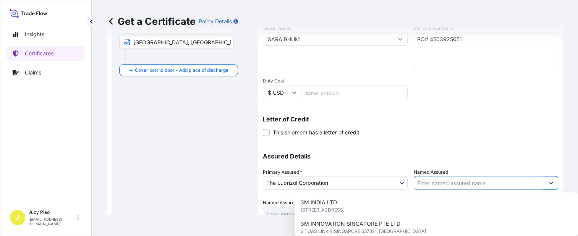
paste input "LUBRIZOL KOREA"
type input "LUBRIZOL KOREA"
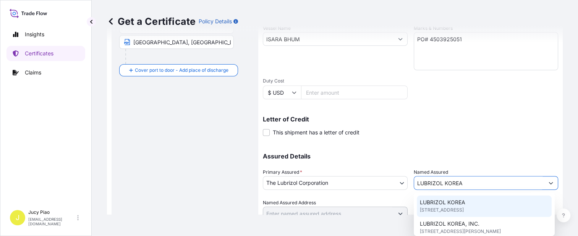
click at [459, 201] on span "LUBRIZOL KOREA" at bounding box center [442, 203] width 45 height 8
type input "4F, [STREET_ADDRESS][PERSON_NAME]"
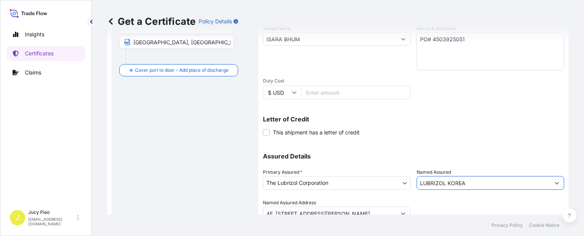
type input "LUBRIZOL KOREA"
click at [459, 201] on div at bounding box center [491, 209] width 148 height 21
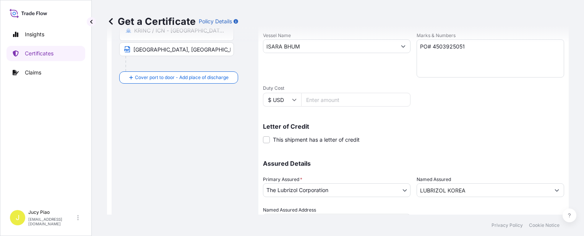
scroll to position [222, 0]
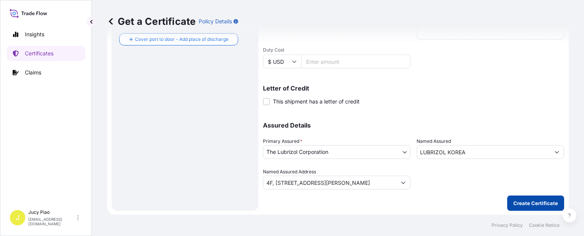
click at [517, 197] on button "Create Certificate" at bounding box center [535, 203] width 57 height 15
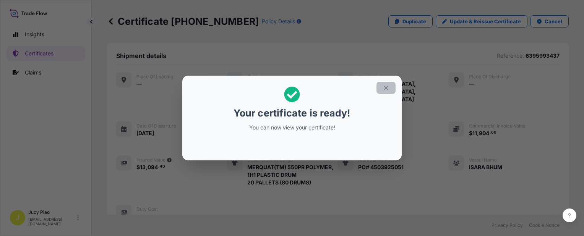
click at [388, 93] on button "button" at bounding box center [386, 88] width 19 height 12
click at [388, 89] on icon "button" at bounding box center [386, 88] width 4 height 4
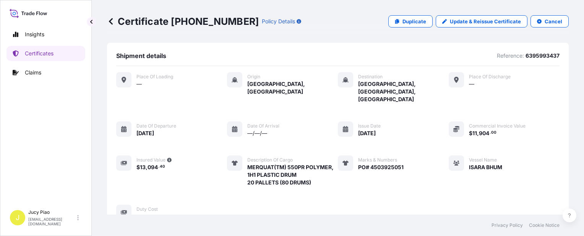
click at [432, 142] on div "Place of Loading — Origin [GEOGRAPHIC_DATA], [GEOGRAPHIC_DATA] Destination [GEO…" at bounding box center [337, 146] width 443 height 148
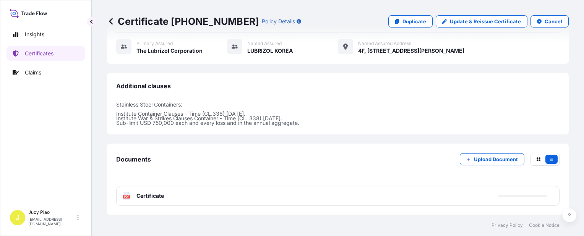
scroll to position [259, 0]
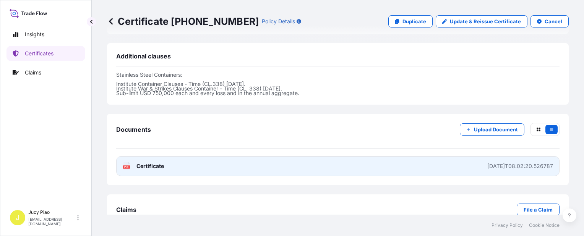
click at [416, 156] on link "PDF Certificate [DATE]T08:02:20.526787" at bounding box center [337, 166] width 443 height 20
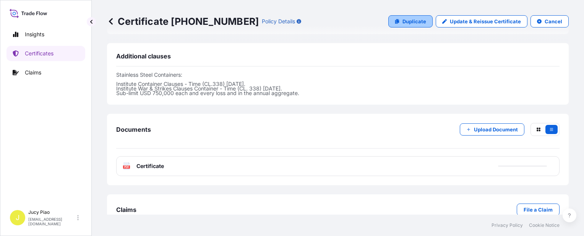
click at [406, 25] on link "Duplicate" at bounding box center [410, 21] width 44 height 12
select select "Ocean Vessel"
select select "31566"
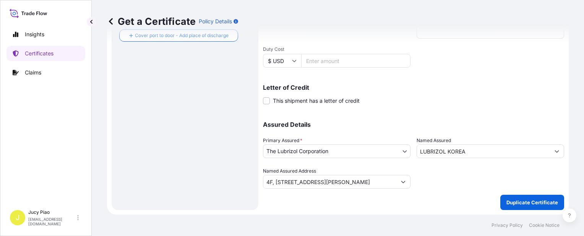
scroll to position [222, 0]
click at [450, 120] on div "Assured Details Primary Assured * The Lubrizol Corporation The Lubrizol Corpora…" at bounding box center [413, 151] width 301 height 76
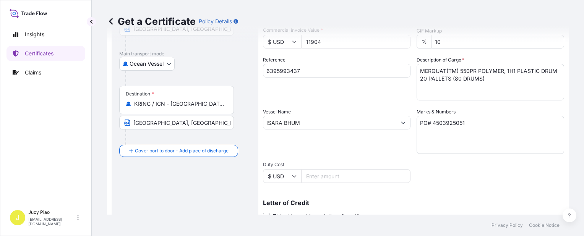
scroll to position [69, 0]
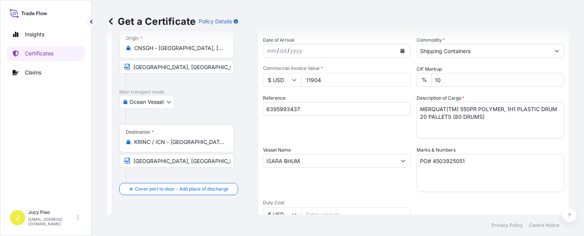
click at [317, 111] on input "6395993437" at bounding box center [337, 109] width 148 height 14
drag, startPoint x: 318, startPoint y: 109, endPoint x: 190, endPoint y: 100, distance: 128.4
click at [193, 100] on form "Route Details Cover door to port - Add loading place Place of loading Road / [G…" at bounding box center [338, 171] width 462 height 395
paste input "2009"
type input "6395992009"
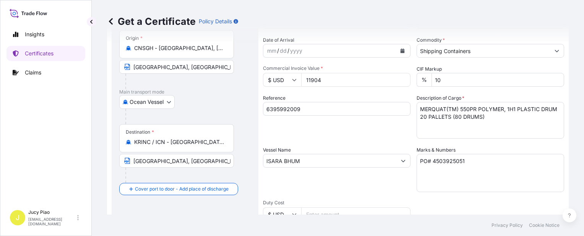
click at [329, 139] on div "Shipment Details Issue date * [DATE] Date of Departure * [DATE] Date of Arrival…" at bounding box center [413, 160] width 301 height 364
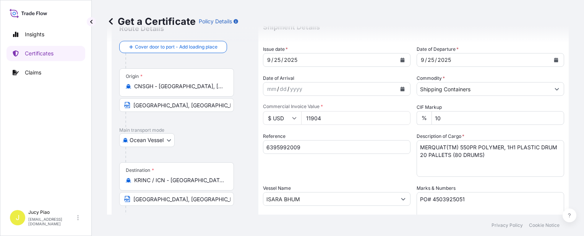
click at [466, 162] on textarea "MERQUAT(TM) 550PR POLYMER, 1H1 PLASTIC DRUM 20 PALLETS (80 DRUMS)" at bounding box center [491, 158] width 148 height 37
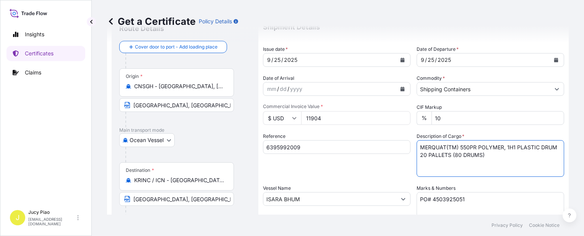
drag, startPoint x: 491, startPoint y: 156, endPoint x: 344, endPoint y: 119, distance: 151.4
click at [345, 121] on div "Shipment Details Issue date * [DATE] Date of Departure * [DATE] Date of Arrival…" at bounding box center [413, 198] width 301 height 364
paste textarea "NOVETHIX(TM) L-10 POLYMER,"
paste textarea "55G PL OH DR"
paste textarea "MERQUAT(TM) 100 POLYMER, 1H1 PLASTIC DRUM 19 PALLETS (76 DRUMS)"
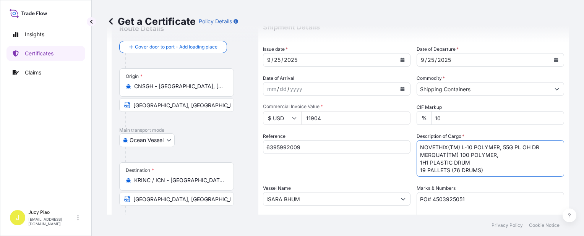
click at [417, 162] on textarea "MERQUAT(TM) 550PR POLYMER, 1H1 PLASTIC DRUM 20 PALLETS (80 DRUMS)" at bounding box center [491, 158] width 148 height 37
type textarea "NOVETHIX(TM) L-10 POLYMER, 55G PL OH DR MERQUAT(TM) 100 POLYMER, 1H1 PLASTIC DR…"
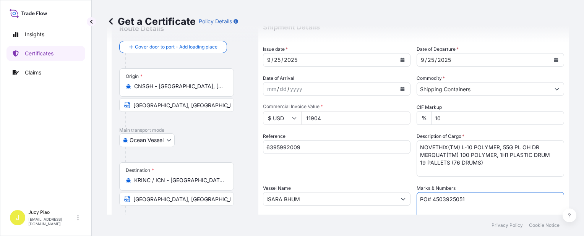
click at [442, 198] on textarea "PO# 4503925051" at bounding box center [491, 211] width 148 height 38
paste textarea "19606"
paste textarea "& 4503921728"
type textarea "PO# 4503919606 & 4503921728"
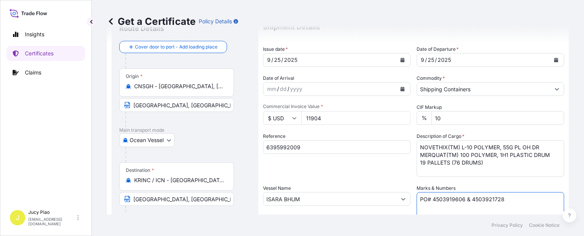
click at [339, 177] on div "Shipment Details Issue date * [DATE] Date of Departure * [DATE] Date of Arrival…" at bounding box center [413, 198] width 301 height 364
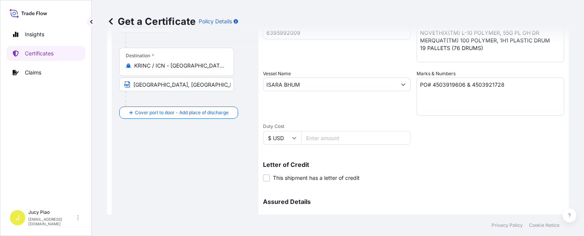
scroll to position [222, 0]
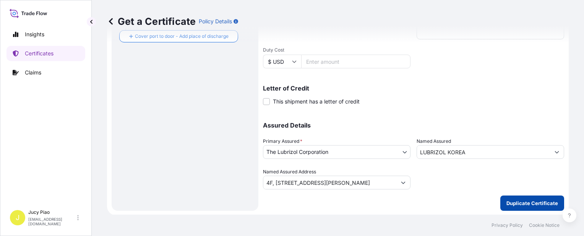
click at [522, 207] on button "Duplicate Certificate" at bounding box center [532, 203] width 64 height 15
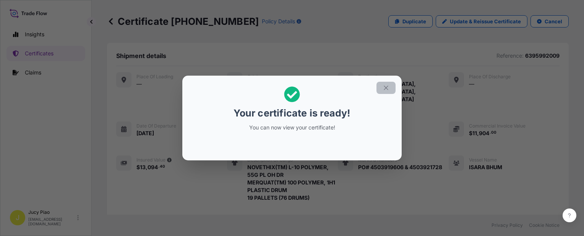
click at [388, 92] on button "button" at bounding box center [386, 88] width 19 height 12
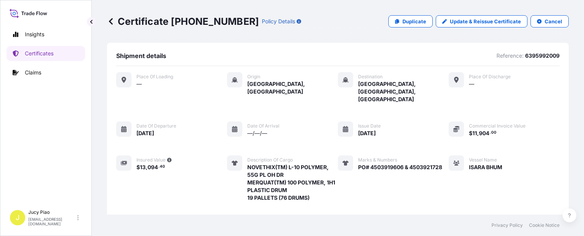
click at [399, 108] on div "Place of Loading — Origin [GEOGRAPHIC_DATA], [GEOGRAPHIC_DATA] Destination [GEO…" at bounding box center [337, 154] width 443 height 164
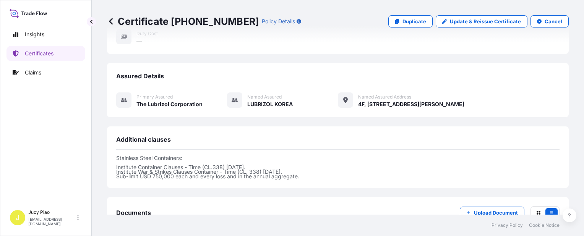
scroll to position [268, 0]
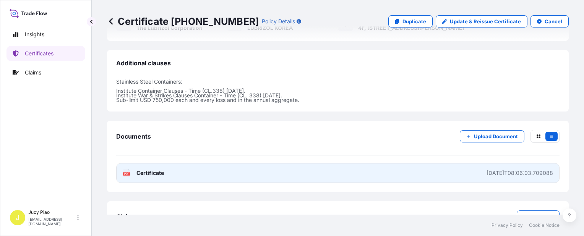
click at [410, 163] on link "PDF Certificate [DATE]T08:06:03.709088" at bounding box center [337, 173] width 443 height 20
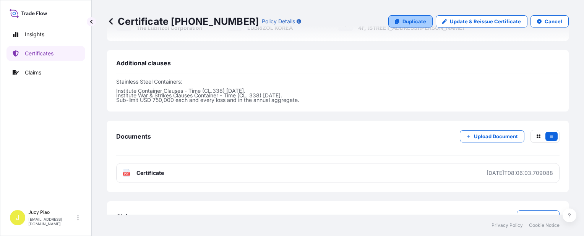
click at [404, 23] on p "Duplicate" at bounding box center [415, 22] width 24 height 8
select select "Ocean Vessel"
select select "31566"
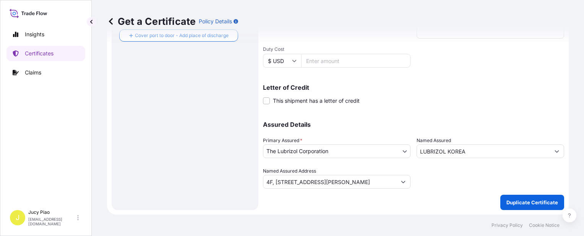
scroll to position [222, 0]
click at [391, 122] on p "Assured Details" at bounding box center [413, 125] width 301 height 6
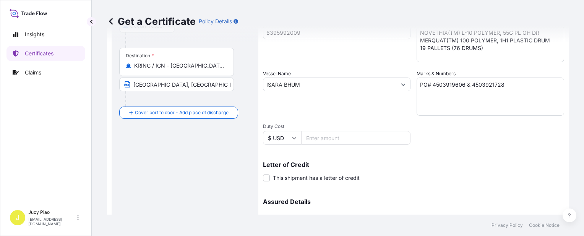
scroll to position [107, 0]
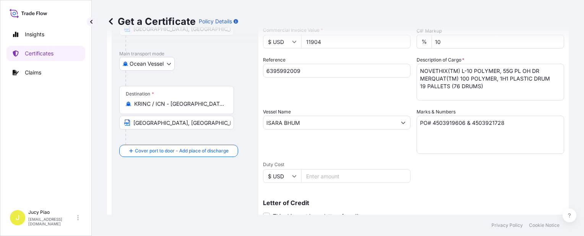
click at [300, 75] on input "6395992009" at bounding box center [337, 71] width 148 height 14
drag, startPoint x: 306, startPoint y: 72, endPoint x: 200, endPoint y: 63, distance: 106.7
click at [200, 63] on form "Route Details Cover door to port - Add loading place Place of loading Road / [G…" at bounding box center [338, 132] width 462 height 395
paste input "5412"
type input "6395995412"
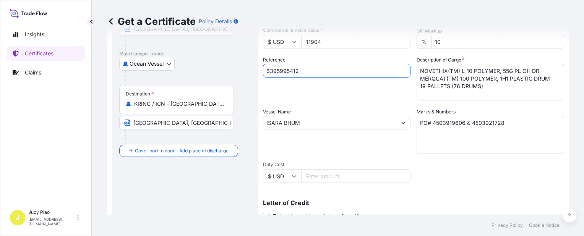
click at [315, 99] on div "Reference 6395995412" at bounding box center [337, 78] width 148 height 44
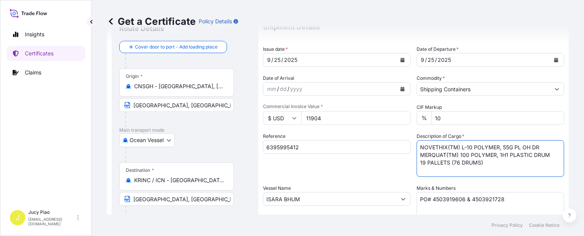
drag, startPoint x: 487, startPoint y: 166, endPoint x: 369, endPoint y: 122, distance: 126.5
click at [369, 122] on div "Shipment Details Issue date * [DATE] Date of Departure * [DATE] Date of Arrival…" at bounding box center [413, 198] width 301 height 364
paste textarea "MERQUAT(TM) 550PR POLYMER,"
type textarea "MERQUAT(TM) 550PR POLYMER, MERQUAT(TM) 550PR POLYMER,"
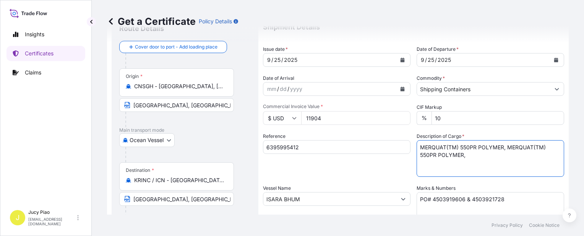
click at [505, 203] on textarea "PO# 4503919606 & 4503921728" at bounding box center [491, 211] width 148 height 38
click at [402, 195] on div "Shipment Details Issue date * [DATE] Date of Departure * [DATE] Date of Arrival…" at bounding box center [413, 198] width 301 height 364
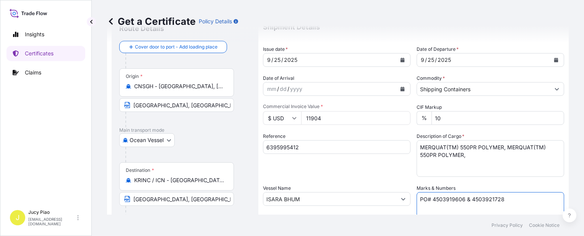
click at [518, 196] on textarea "PO# 4503919606 & 4503921728" at bounding box center [491, 211] width 148 height 38
drag, startPoint x: 518, startPoint y: 200, endPoint x: 376, endPoint y: 197, distance: 142.6
click at [376, 197] on div "Shipment Details Issue date * [DATE] Date of Departure * [DATE] Date of Arrival…" at bounding box center [413, 198] width 301 height 364
paste textarea "272"
type textarea "PO# 4503927228"
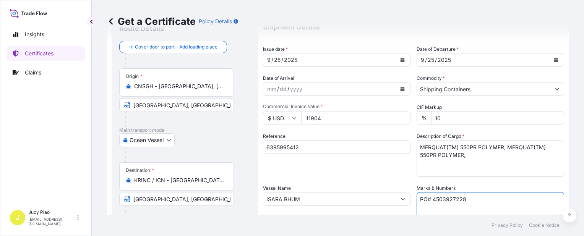
click at [478, 159] on textarea "NOVETHIX(TM) L-10 POLYMER, 55G PL OH DR MERQUAT(TM) 100 POLYMER, 1H1 PLASTIC DR…" at bounding box center [491, 158] width 148 height 37
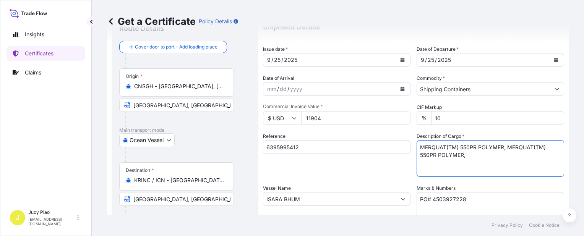
drag, startPoint x: 479, startPoint y: 158, endPoint x: 505, endPoint y: 146, distance: 27.7
click at [505, 146] on textarea "NOVETHIX(TM) L-10 POLYMER, 55G PL OH DR MERQUAT(TM) 100 POLYMER, 1H1 PLASTIC DR…" at bounding box center [491, 158] width 148 height 37
paste textarea "1H1 PLASTIC DRUM 20 PALLETS (80 DRUMS)"
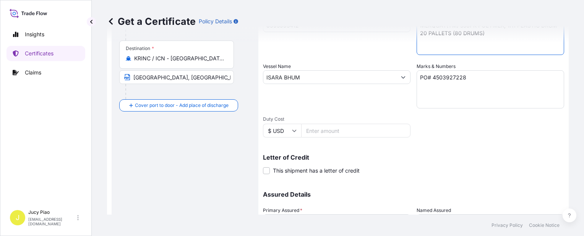
scroll to position [222, 0]
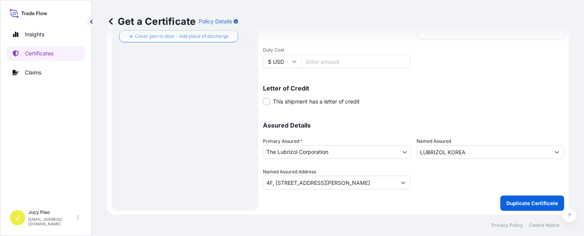
type textarea "MERQUAT(TM) 550PR POLYMER, 1H1 PLASTIC DRUM 20 PALLETS (80 DRUMS)"
click at [516, 196] on button "Duplicate Certificate" at bounding box center [532, 203] width 64 height 15
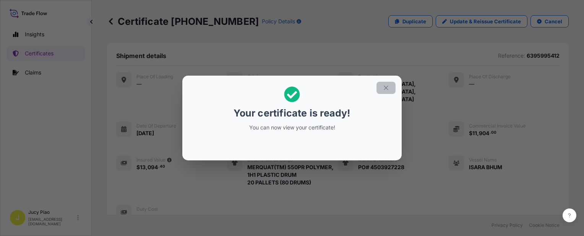
click at [382, 86] on button "button" at bounding box center [386, 88] width 19 height 12
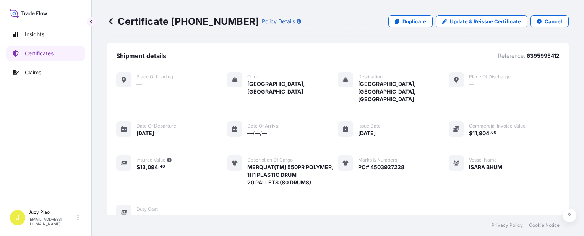
click at [425, 109] on div "Place of Loading — Origin [GEOGRAPHIC_DATA], [GEOGRAPHIC_DATA] Destination [GEO…" at bounding box center [337, 146] width 443 height 148
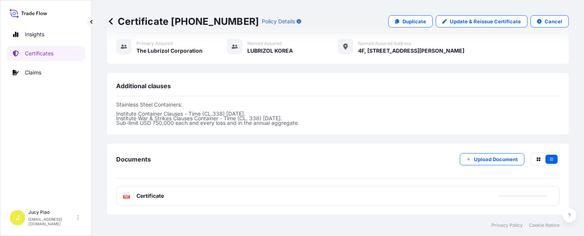
scroll to position [259, 0]
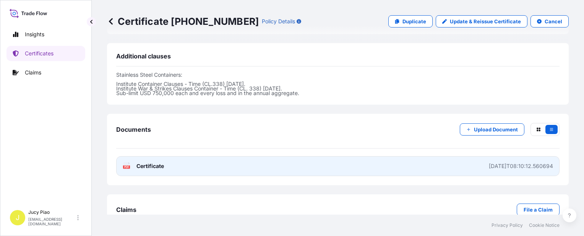
click at [412, 156] on link "PDF Certificate [DATE]T08:10:12.560694" at bounding box center [337, 166] width 443 height 20
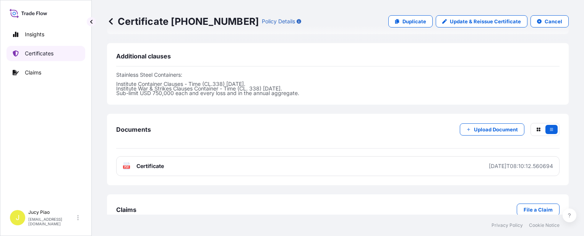
click at [39, 54] on p "Certificates" at bounding box center [39, 54] width 29 height 8
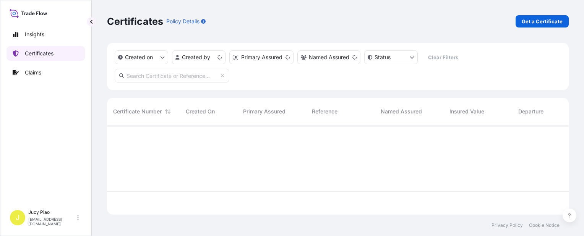
scroll to position [88, 456]
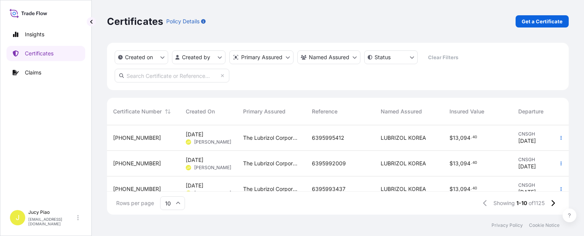
click at [326, 166] on span "6395992009" at bounding box center [329, 164] width 34 height 8
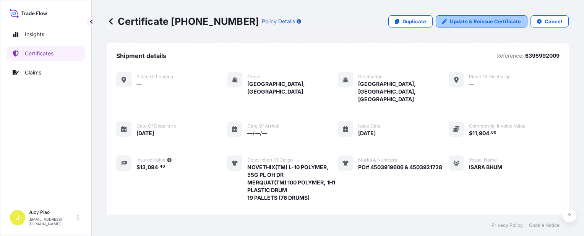
click at [466, 22] on p "Update & Reissue Certificate" at bounding box center [485, 22] width 71 height 8
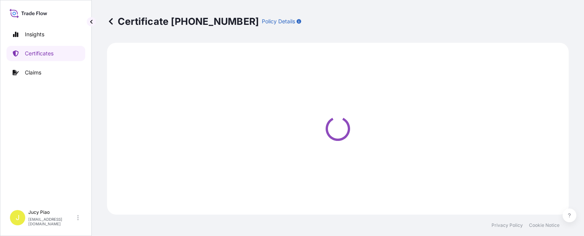
select select "Ocean Vessel"
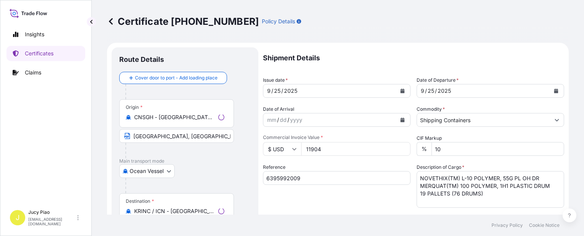
select select "31566"
click at [326, 147] on input "11904" at bounding box center [355, 149] width 109 height 14
drag, startPoint x: 327, startPoint y: 152, endPoint x: 304, endPoint y: 151, distance: 23.0
click at [304, 151] on input "11904" at bounding box center [355, 149] width 109 height 14
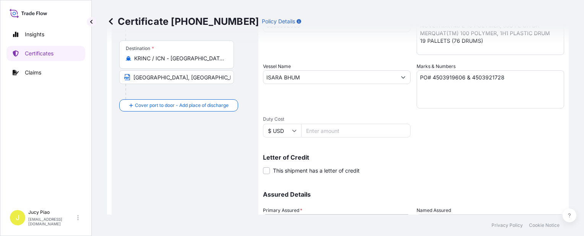
scroll to position [222, 0]
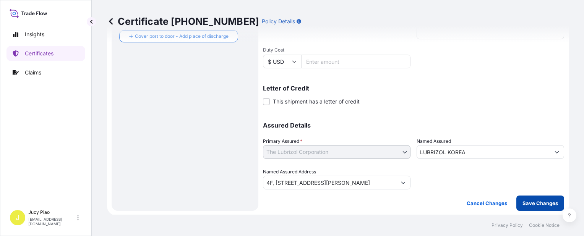
type input "33975.01"
click at [538, 204] on p "Save Changes" at bounding box center [541, 204] width 36 height 8
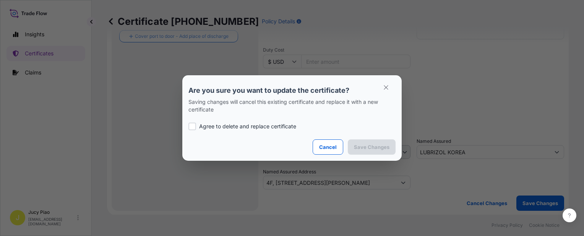
click at [209, 128] on p "Agree to delete and replace certificate" at bounding box center [247, 127] width 97 height 8
checkbox input "true"
click at [373, 147] on p "Save Changes" at bounding box center [372, 147] width 36 height 8
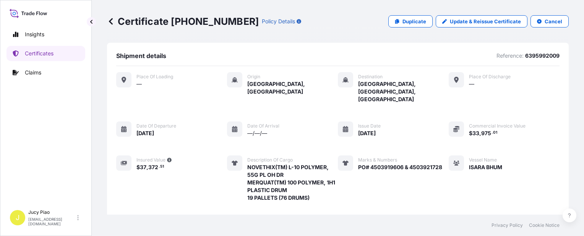
scroll to position [274, 0]
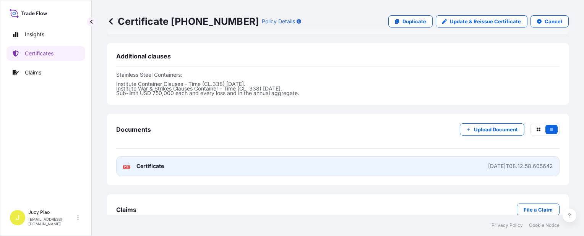
drag, startPoint x: 419, startPoint y: 149, endPoint x: 416, endPoint y: 148, distance: 3.9
click at [416, 156] on link "PDF Certificate [DATE]T08:12:58.605642" at bounding box center [337, 166] width 443 height 20
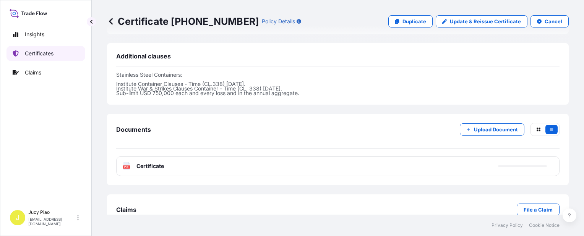
click at [31, 56] on p "Certificates" at bounding box center [39, 54] width 29 height 8
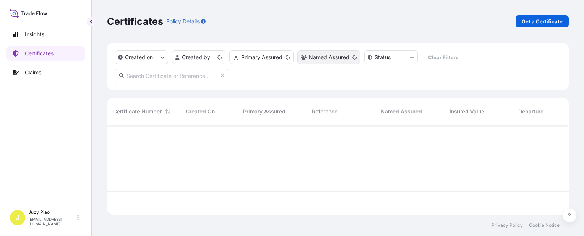
scroll to position [88, 456]
click at [534, 19] on p "Get a Certificate" at bounding box center [542, 22] width 41 height 8
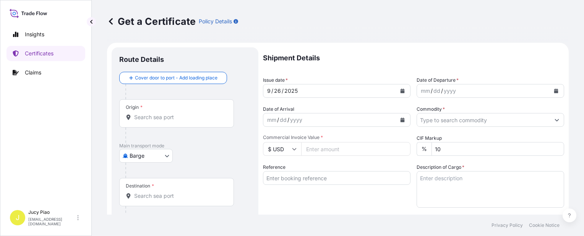
click at [160, 155] on body "Insights Certificates Claims J Jucy Piao [EMAIL_ADDRESS][DOMAIN_NAME] Get a Cer…" at bounding box center [292, 118] width 584 height 236
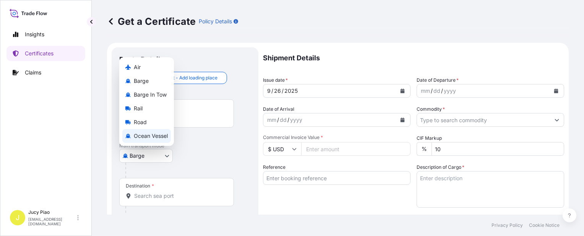
click at [164, 133] on span "Ocean Vessel" at bounding box center [151, 136] width 34 height 8
select select "Ocean Vessel"
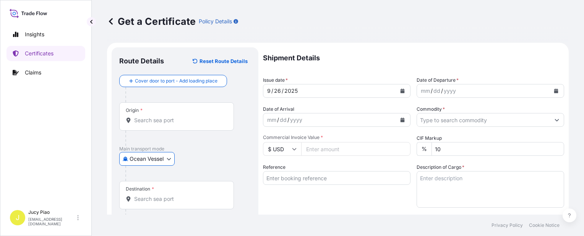
click at [306, 177] on input "Reference" at bounding box center [337, 178] width 148 height 14
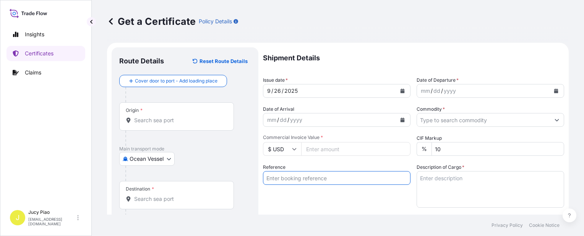
paste input "SNLFSHJL02EJ698"
type input "SNLFSHJL02EJ698"
click at [305, 206] on div "Reference SNLFSHJL02EJ698" at bounding box center [337, 186] width 148 height 44
click at [154, 120] on input "Origin *" at bounding box center [179, 121] width 90 height 8
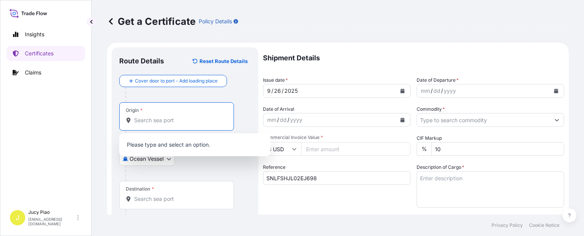
paste input "[GEOGRAPHIC_DATA],"
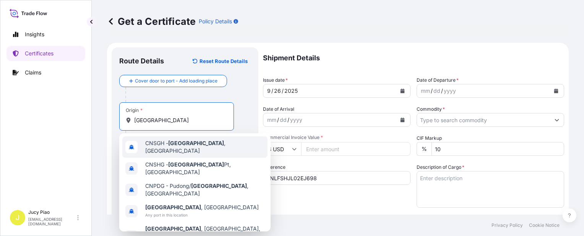
click at [157, 143] on span "CNSGH - [GEOGRAPHIC_DATA] , [GEOGRAPHIC_DATA]" at bounding box center [204, 147] width 119 height 15
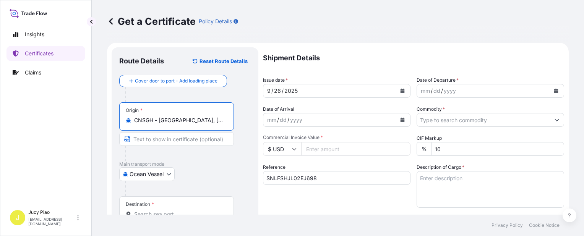
drag, startPoint x: 159, startPoint y: 122, endPoint x: 222, endPoint y: 126, distance: 63.2
click at [222, 126] on div "Origin * CNSGH - [GEOGRAPHIC_DATA], [GEOGRAPHIC_DATA]" at bounding box center [176, 116] width 115 height 28
type input "CNSGH - [GEOGRAPHIC_DATA], [GEOGRAPHIC_DATA]"
click at [189, 145] on input "Text to appear on certificate" at bounding box center [176, 139] width 115 height 14
paste input "[GEOGRAPHIC_DATA], [GEOGRAPHIC_DATA]"
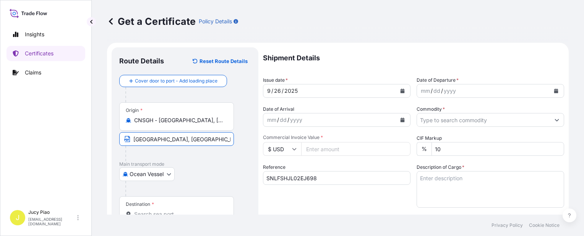
scroll to position [76, 0]
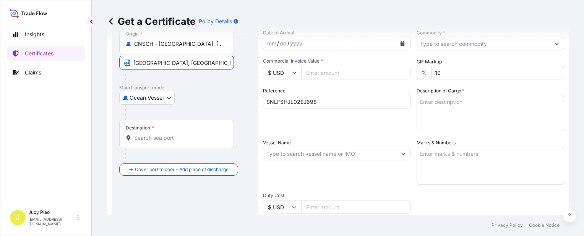
type input "[GEOGRAPHIC_DATA], [GEOGRAPHIC_DATA]"
click at [178, 140] on input "Destination *" at bounding box center [179, 138] width 90 height 8
paste input "[GEOGRAPHIC_DATA]"
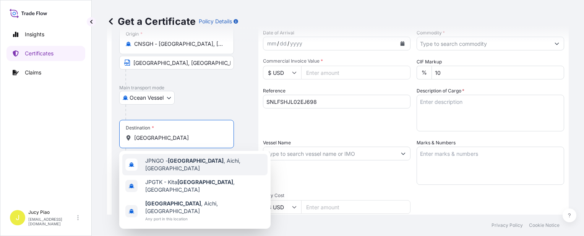
click at [159, 158] on div "JPNGO - [GEOGRAPHIC_DATA] , [GEOGRAPHIC_DATA], [GEOGRAPHIC_DATA]" at bounding box center [194, 164] width 145 height 21
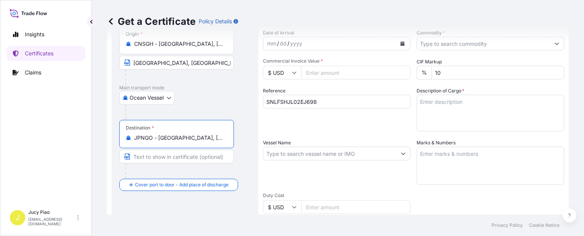
drag, startPoint x: 201, startPoint y: 139, endPoint x: 231, endPoint y: 141, distance: 29.9
click at [231, 141] on div "Destination * [GEOGRAPHIC_DATA] - [GEOGRAPHIC_DATA], [GEOGRAPHIC_DATA], [GEOGRA…" at bounding box center [176, 134] width 115 height 28
drag, startPoint x: 159, startPoint y: 138, endPoint x: 237, endPoint y: 141, distance: 78.0
click at [237, 141] on div "Destination * [GEOGRAPHIC_DATA] - [GEOGRAPHIC_DATA], [GEOGRAPHIC_DATA], [GEOGRA…" at bounding box center [185, 149] width 132 height 59
type input "JPNGO - [GEOGRAPHIC_DATA], [GEOGRAPHIC_DATA], [GEOGRAPHIC_DATA]"
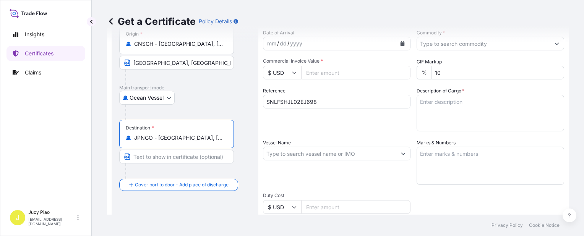
click at [176, 162] on input "Text to appear on certificate" at bounding box center [176, 157] width 115 height 14
paste input "[GEOGRAPHIC_DATA], [GEOGRAPHIC_DATA], [GEOGRAPHIC_DATA]"
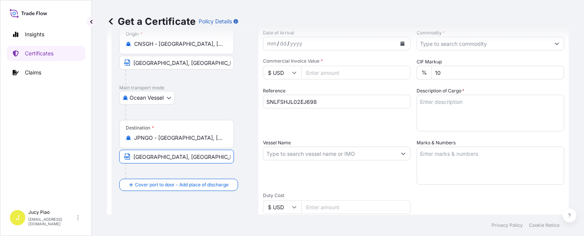
click at [168, 157] on input "[GEOGRAPHIC_DATA], [GEOGRAPHIC_DATA], [GEOGRAPHIC_DATA]" at bounding box center [176, 157] width 115 height 14
type input "[GEOGRAPHIC_DATA], [GEOGRAPHIC_DATA]"
click at [321, 131] on div "Reference SNLFSHJL02EJ698" at bounding box center [337, 109] width 148 height 44
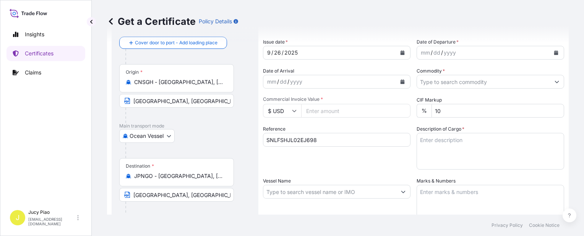
scroll to position [0, 0]
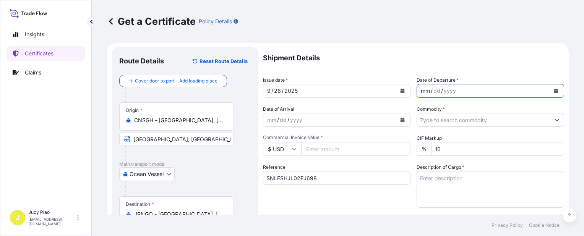
click at [424, 91] on div "mm" at bounding box center [425, 90] width 11 height 9
click at [433, 125] on input "Commodity *" at bounding box center [483, 120] width 133 height 14
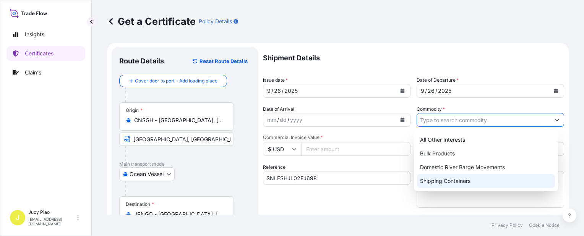
click at [450, 184] on div "Shipping Containers" at bounding box center [486, 181] width 138 height 14
type input "Shipping Containers"
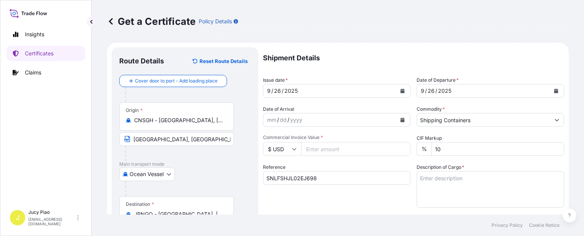
click at [350, 151] on input "Commercial Invoice Value *" at bounding box center [355, 149] width 109 height 14
paste input "2754000"
type input "2754000"
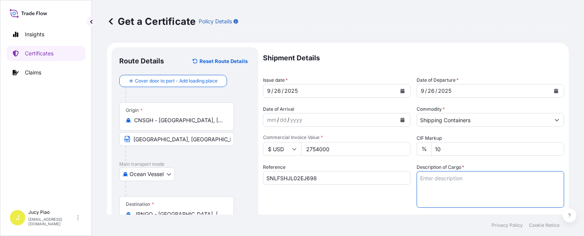
click at [475, 189] on textarea "Description of Cargo *" at bounding box center [491, 189] width 148 height 37
click at [492, 181] on textarea "Description of Cargo *" at bounding box center [491, 189] width 148 height 37
paste textarea "MERQUAT(TM) 550PR POLYMER,264 GAL E4 IBC 18 PALLETS (18 TOT)"
click at [418, 187] on textarea "MERQUAT(TM) 550PR POLYMER,264 GAL E4 IBC 18 PALLETS (18 TOT)" at bounding box center [491, 189] width 148 height 37
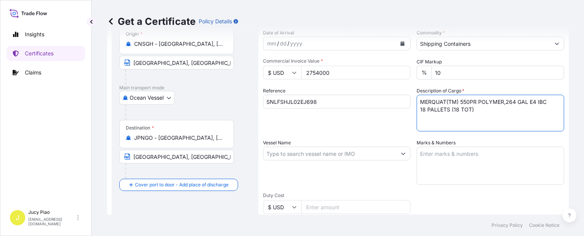
type textarea "MERQUAT(TM) 550PR POLYMER,264 GAL E4 IBC 18 PALLETS (18 TOT)"
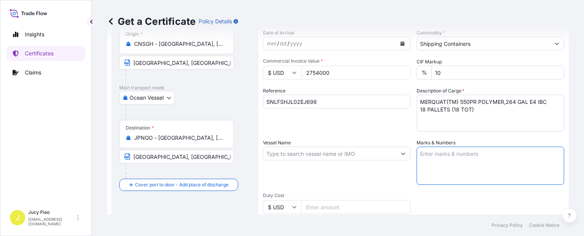
click at [443, 161] on textarea "Marks & Numbers" at bounding box center [491, 166] width 148 height 38
paste textarea "LUBRIZOL 502506000773"
type textarea "LUBRIZOL 502506000773"
click at [282, 153] on input "Vessel Name" at bounding box center [329, 154] width 133 height 14
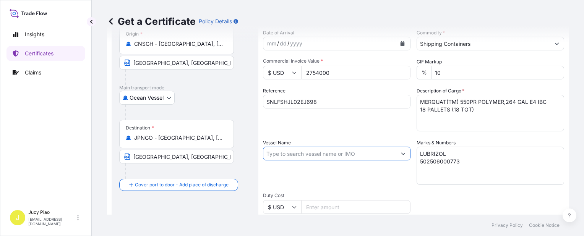
paste input "SIRI BHUM"
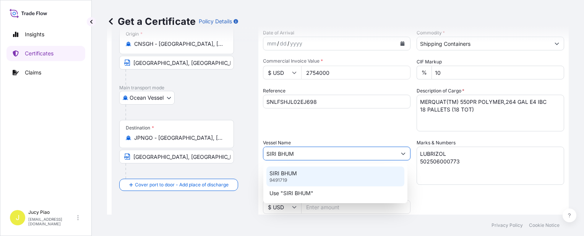
click at [302, 175] on div "SIRI BHUM 9491719" at bounding box center [335, 177] width 138 height 20
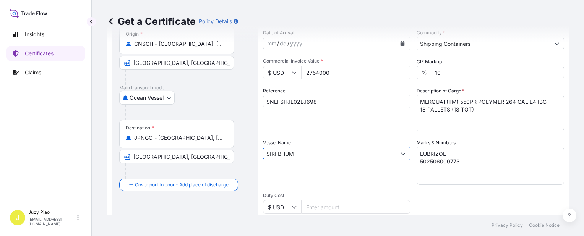
type input "SIRI BHUM"
click at [346, 177] on div "Vessel Name [PERSON_NAME]" at bounding box center [337, 162] width 148 height 46
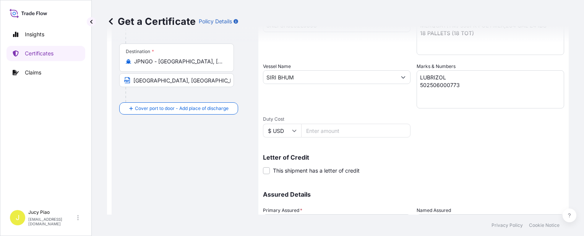
scroll to position [191, 0]
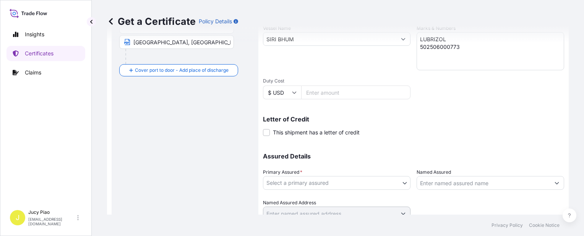
click at [341, 181] on body "2 options available. Insights Certificates Claims J Jucy Piao [EMAIL_ADDRESS][D…" at bounding box center [292, 118] width 584 height 236
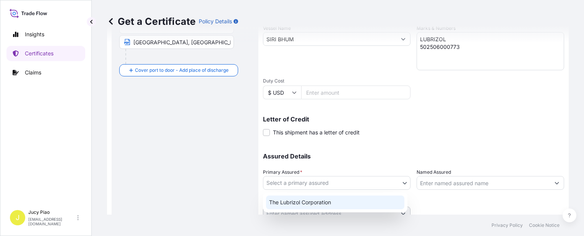
click at [314, 200] on div "The Lubrizol Corporation" at bounding box center [335, 203] width 138 height 14
select select "31566"
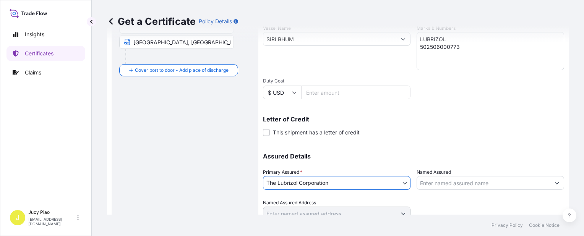
click at [456, 183] on input "Named Assured" at bounding box center [483, 183] width 133 height 14
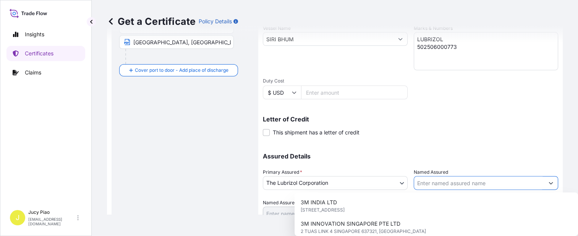
paste input "MATSUMOTO TRADING CO LTD"
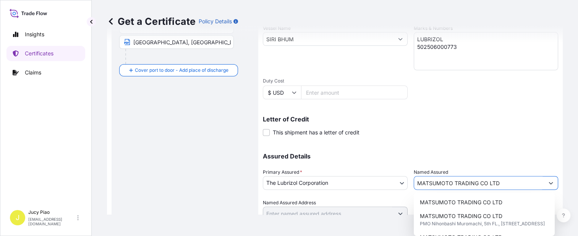
click at [450, 206] on span "MATSUMOTO TRADING CO LTD" at bounding box center [461, 203] width 83 height 8
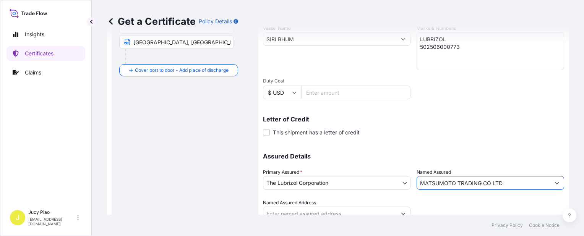
type input "MATSUMOTO TRADING CO LTD"
click at [437, 148] on div "Assured Details Primary Assured * The Lubrizol Corporation The Lubrizol Corpora…" at bounding box center [413, 182] width 301 height 76
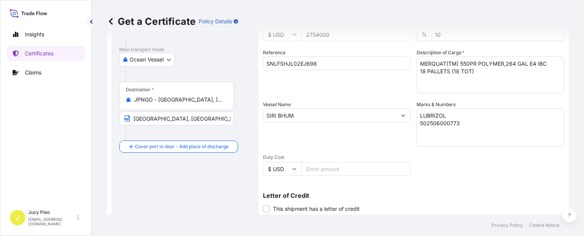
scroll to position [222, 0]
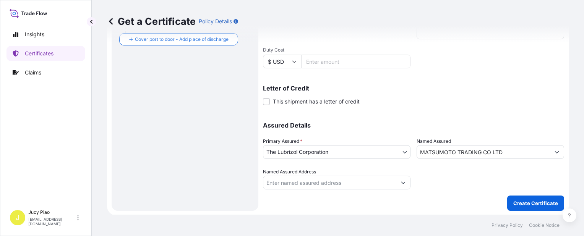
click at [526, 203] on p "Create Certificate" at bounding box center [535, 204] width 45 height 8
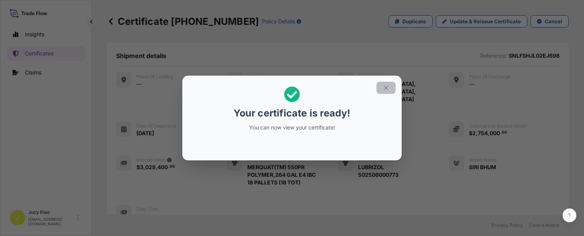
click at [387, 87] on icon "button" at bounding box center [386, 88] width 4 height 4
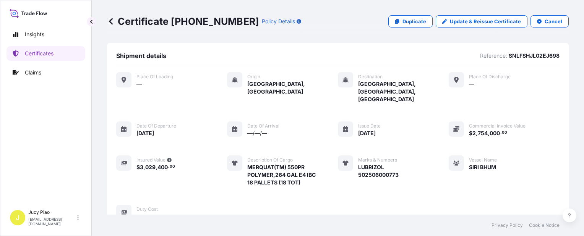
click at [421, 123] on div "Place of Loading — Origin [GEOGRAPHIC_DATA], [GEOGRAPHIC_DATA] Destination [GEO…" at bounding box center [337, 146] width 443 height 148
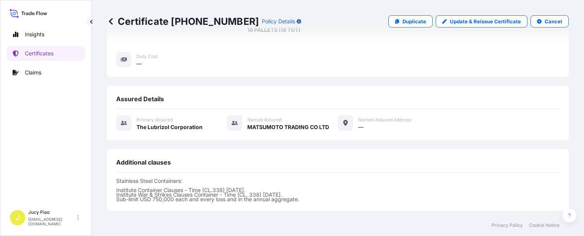
scroll to position [259, 0]
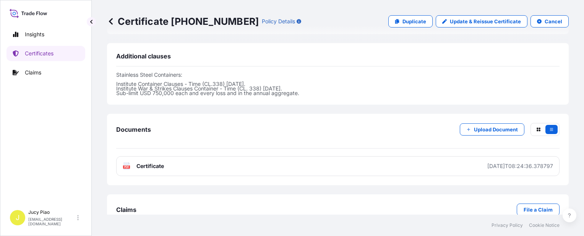
click at [417, 156] on link "PDF Certificate [DATE]T08:24:36.378797" at bounding box center [337, 166] width 443 height 20
click at [487, 21] on p "Update & Reissue Certificate" at bounding box center [485, 22] width 71 height 8
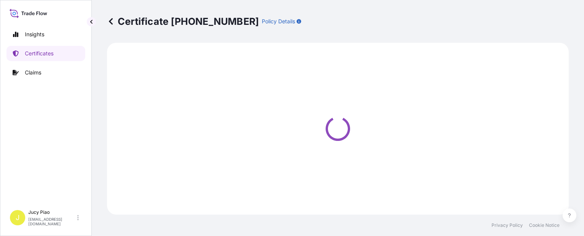
select select "Ocean Vessel"
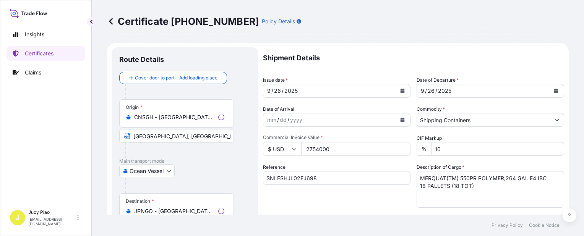
select select "31566"
click at [291, 155] on input "$ USD" at bounding box center [282, 149] width 38 height 14
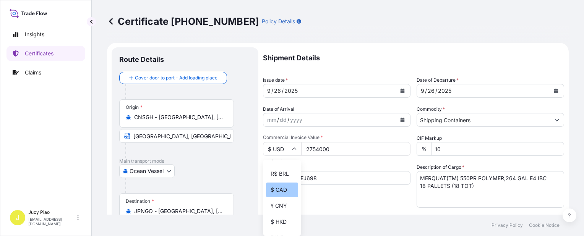
scroll to position [115, 0]
click at [278, 223] on div "¥ JPY" at bounding box center [282, 216] width 32 height 15
type input "¥ JPY"
click at [367, 205] on div "Reference SNLFSHJL02EJ698" at bounding box center [337, 186] width 148 height 44
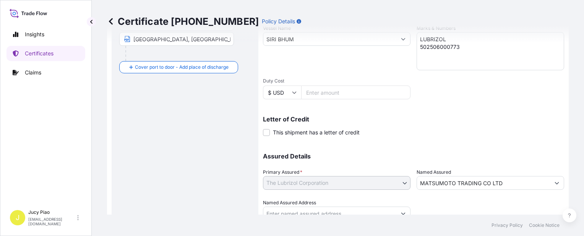
scroll to position [222, 0]
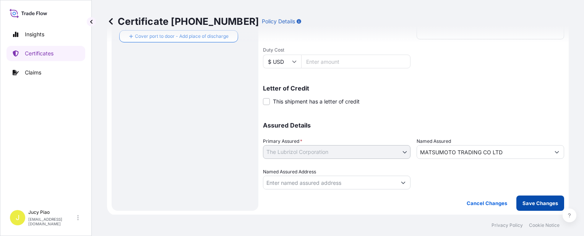
click at [528, 200] on p "Save Changes" at bounding box center [541, 204] width 36 height 8
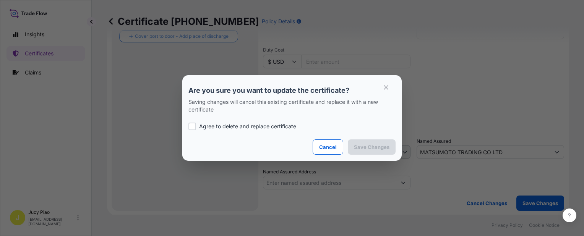
click at [194, 127] on div at bounding box center [192, 127] width 8 height 8
checkbox input "true"
click at [377, 153] on button "Save Changes" at bounding box center [372, 147] width 48 height 15
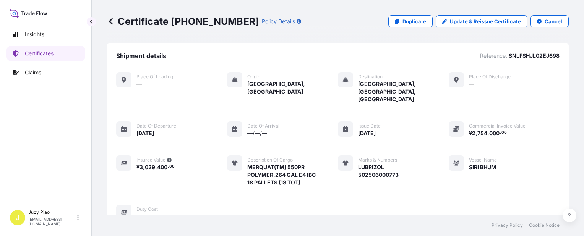
click at [442, 184] on div "Place of Loading — Origin [GEOGRAPHIC_DATA], [GEOGRAPHIC_DATA] Destination [GEO…" at bounding box center [337, 146] width 443 height 148
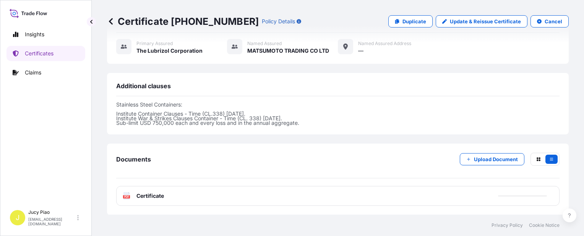
scroll to position [259, 0]
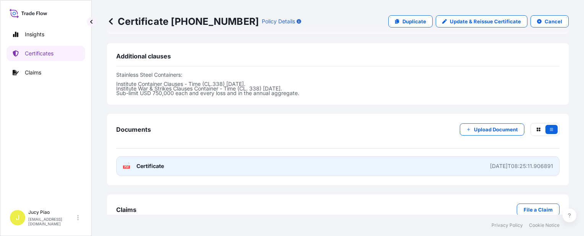
click at [425, 204] on div "Claims File a Claim" at bounding box center [337, 210] width 443 height 12
click at [456, 156] on link "PDF Certificate [DATE]T08:25:11.906891" at bounding box center [337, 166] width 443 height 20
click at [453, 156] on link "PDF Certificate [DATE]T08:25:11.906891" at bounding box center [337, 166] width 443 height 20
